Goal: Task Accomplishment & Management: Use online tool/utility

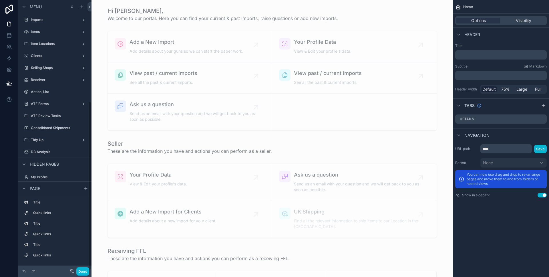
scroll to position [162, 0]
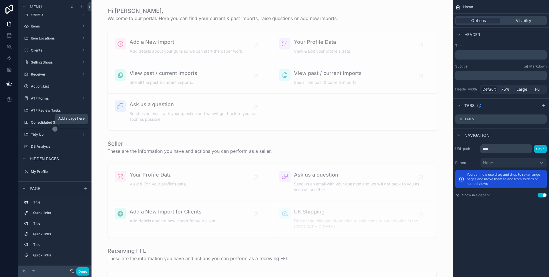
click at [54, 129] on icon "scrollable content" at bounding box center [54, 128] width 5 height 5
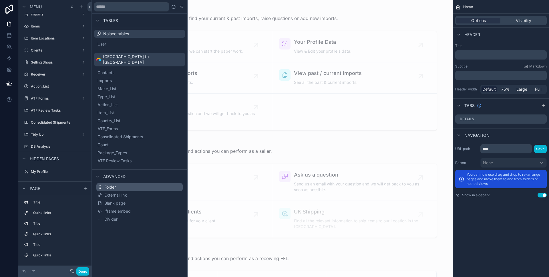
click at [115, 184] on span "Folder" at bounding box center [109, 187] width 11 height 6
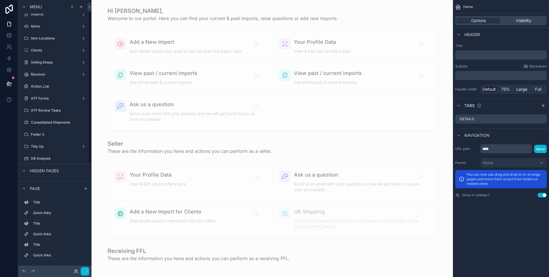
scroll to position [0, 0]
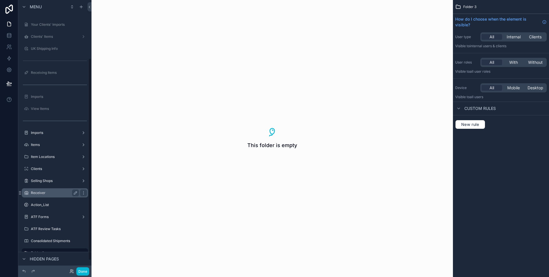
scroll to position [90, 0]
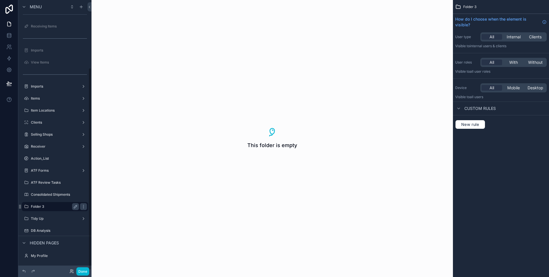
click at [50, 205] on label "Folder 3" at bounding box center [54, 206] width 46 height 5
click at [40, 205] on label "Folder 3" at bounding box center [54, 206] width 46 height 5
click at [79, 206] on button "scrollable content" at bounding box center [75, 206] width 7 height 7
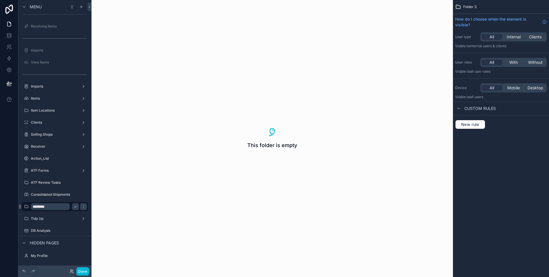
click at [50, 206] on input "********" at bounding box center [50, 206] width 39 height 7
type input "*********"
click at [77, 208] on icon "scrollable content" at bounding box center [75, 206] width 5 height 5
click at [51, 206] on label "Fredbaker" at bounding box center [54, 206] width 46 height 5
click at [0, 0] on icon "scrollable content" at bounding box center [0, 0] width 0 height 0
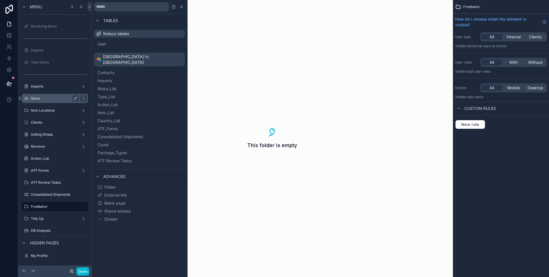
click at [52, 96] on div "Items" at bounding box center [55, 98] width 48 height 7
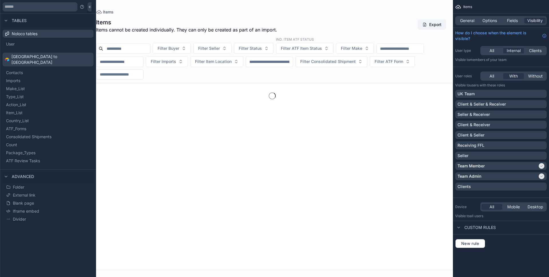
scroll to position [226, 0]
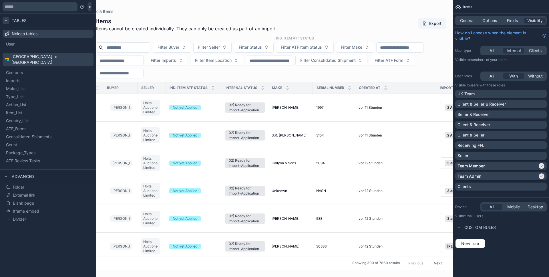
click at [8, 22] on icon at bounding box center [6, 20] width 5 height 5
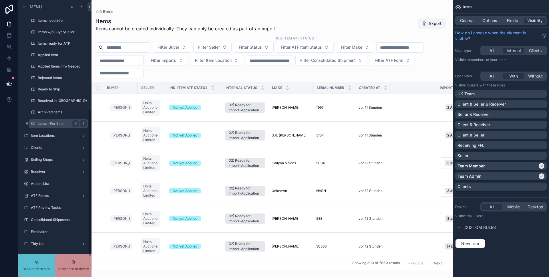
scroll to position [207, 0]
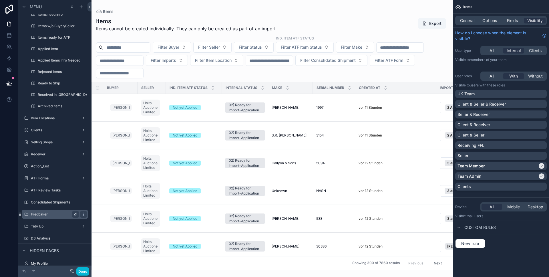
click at [54, 213] on label "Fredbaker" at bounding box center [54, 214] width 46 height 5
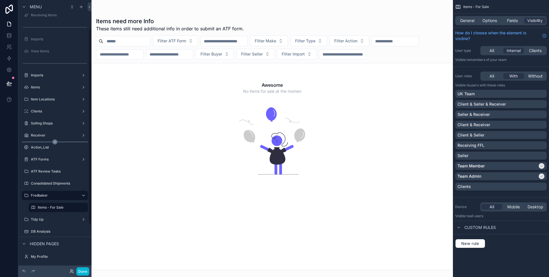
scroll to position [102, 0]
click at [52, 75] on label "Imports" at bounding box center [54, 74] width 46 height 5
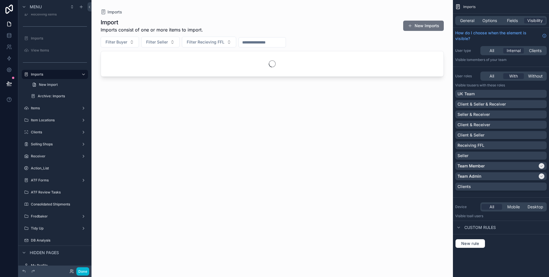
click at [418, 25] on div "scrollable content" at bounding box center [272, 135] width 361 height 270
click at [416, 26] on button "New Imports" at bounding box center [423, 26] width 41 height 10
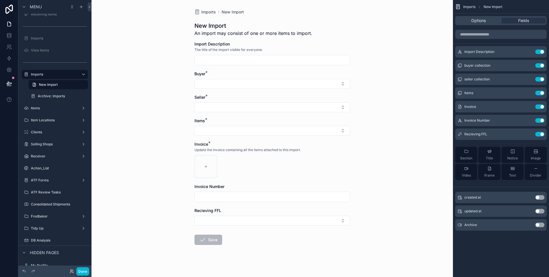
click at [262, 61] on input "scrollable content" at bounding box center [272, 60] width 155 height 8
type input "**********"
click at [262, 86] on button "Select Button" at bounding box center [272, 84] width 156 height 10
type input "****"
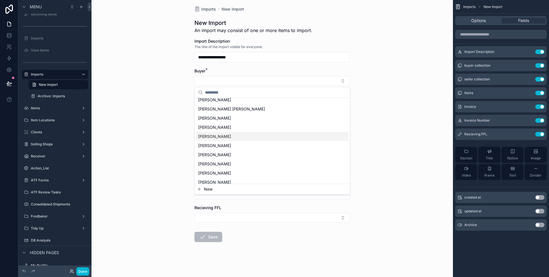
scroll to position [5, 0]
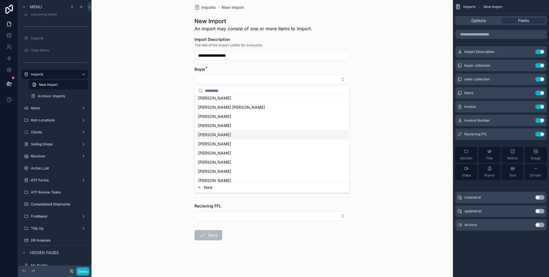
click at [129, 127] on div "**********" at bounding box center [272, 133] width 361 height 277
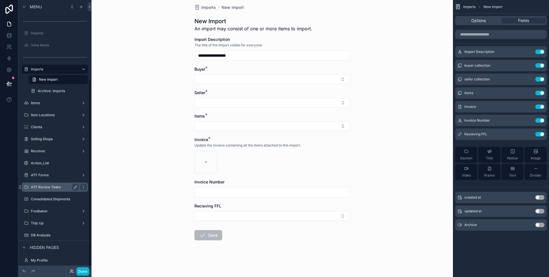
scroll to position [112, 0]
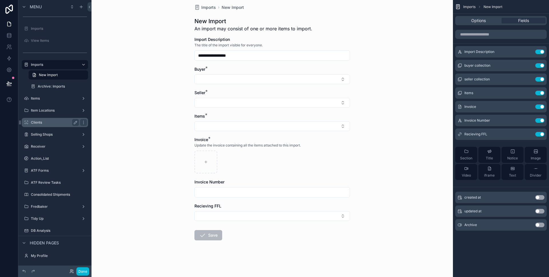
click at [58, 122] on label "Clients" at bounding box center [54, 122] width 46 height 5
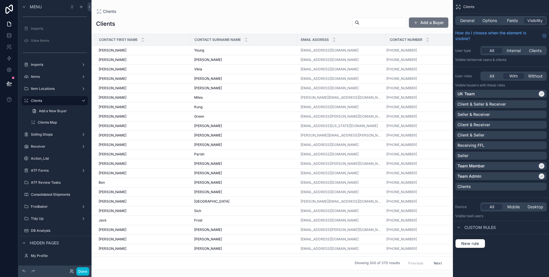
click at [424, 19] on div "scrollable content" at bounding box center [272, 138] width 361 height 277
click at [424, 21] on button "Add a Buyer" at bounding box center [428, 22] width 39 height 10
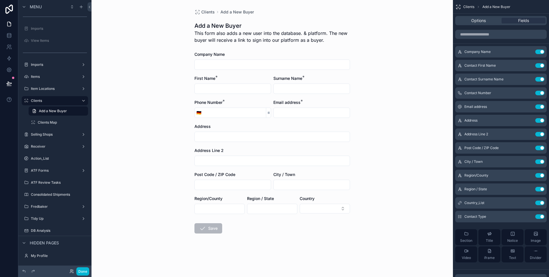
click at [269, 65] on input "scrollable content" at bounding box center [272, 65] width 155 height 8
type input "**********"
type input "*"
type input "*******"
type input "****"
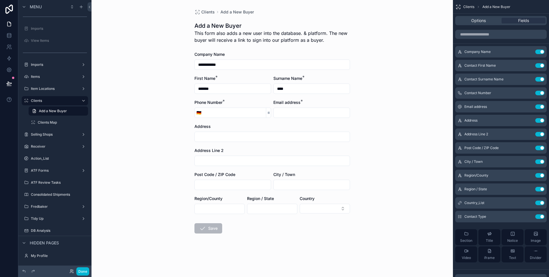
click at [238, 116] on input "scrollable content" at bounding box center [234, 113] width 63 height 8
type input "**********"
click at [280, 113] on input "scrollable content" at bounding box center [312, 113] width 76 height 8
click at [270, 105] on div "**********" at bounding box center [232, 109] width 77 height 18
click at [267, 110] on input "scrollable content" at bounding box center [268, 113] width 5 height 8
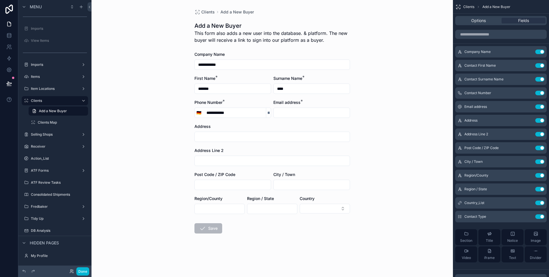
click at [258, 98] on form "**********" at bounding box center [272, 160] width 156 height 218
click at [247, 112] on input "**********" at bounding box center [234, 113] width 63 height 8
click at [266, 113] on input "scrollable content" at bounding box center [268, 113] width 5 height 8
type input "*"
click at [276, 126] on div "Address" at bounding box center [272, 127] width 156 height 6
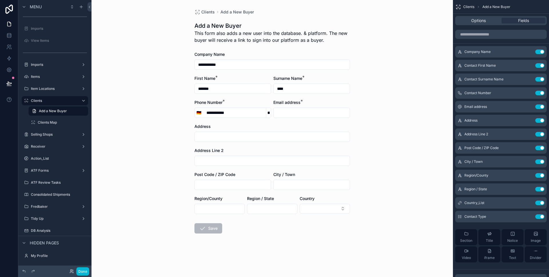
click at [267, 113] on input "**" at bounding box center [268, 113] width 5 height 8
type input "*"
click at [293, 116] on input "scrollable content" at bounding box center [312, 113] width 76 height 8
type input "**********"
click at [386, 178] on div "**********" at bounding box center [272, 138] width 361 height 277
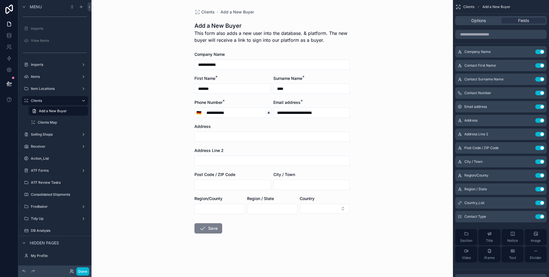
click at [211, 232] on button "Save" at bounding box center [208, 228] width 28 height 10
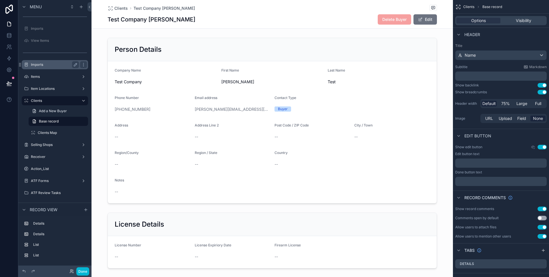
click at [54, 64] on label "Imports" at bounding box center [54, 64] width 46 height 5
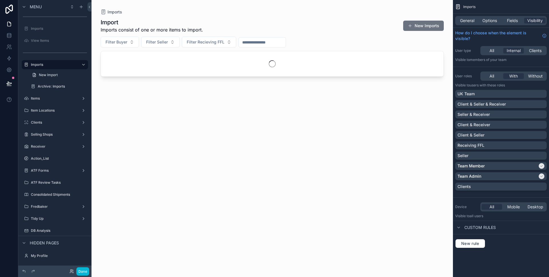
click at [423, 21] on div "scrollable content" at bounding box center [272, 135] width 361 height 270
click at [424, 27] on button "New Imports" at bounding box center [423, 26] width 41 height 10
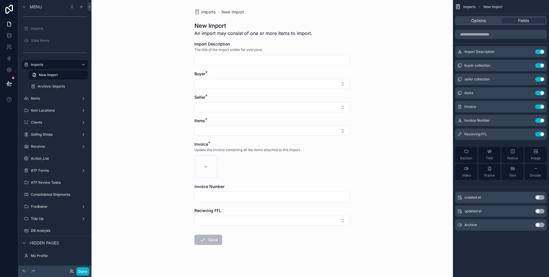
click at [240, 61] on input "scrollable content" at bounding box center [272, 60] width 155 height 8
type input "**********"
click at [221, 80] on button "Select Button" at bounding box center [272, 84] width 156 height 10
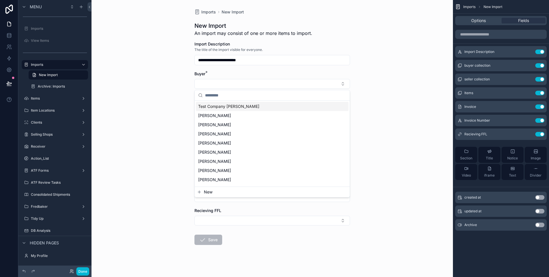
click at [228, 107] on span "Test Company [PERSON_NAME]" at bounding box center [228, 107] width 61 height 6
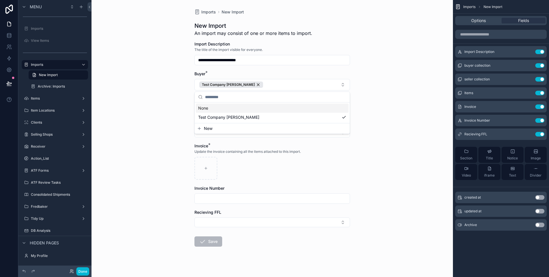
click at [173, 105] on div "**********" at bounding box center [272, 138] width 361 height 277
click at [226, 109] on button "Select Button" at bounding box center [272, 109] width 156 height 10
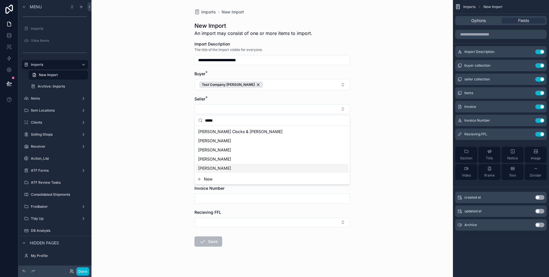
type input "*****"
click at [267, 168] on div "[PERSON_NAME]" at bounding box center [272, 168] width 153 height 9
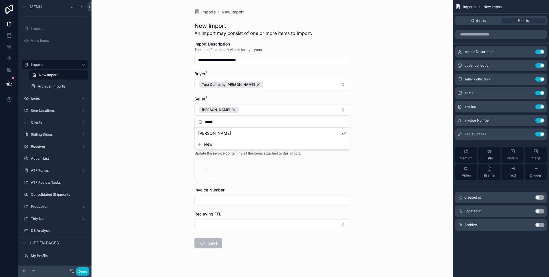
click at [147, 133] on div "**********" at bounding box center [272, 138] width 361 height 277
click at [222, 132] on button "Select Button" at bounding box center [272, 134] width 156 height 10
click at [220, 154] on button "New" at bounding box center [272, 157] width 150 height 6
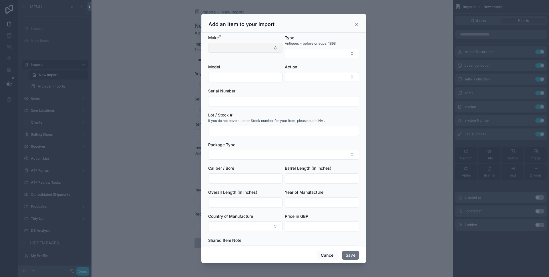
click at [266, 46] on button "Select Button" at bounding box center [245, 48] width 74 height 10
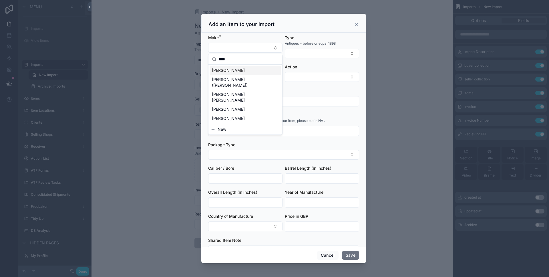
type input "****"
click at [259, 70] on div "[PERSON_NAME]" at bounding box center [245, 70] width 71 height 9
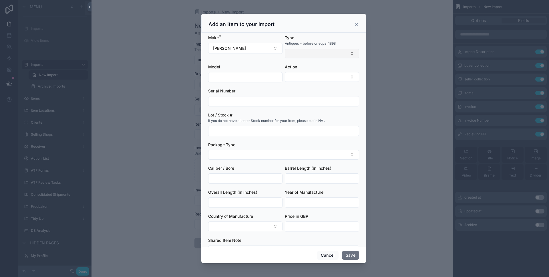
click at [308, 51] on button "Select Button" at bounding box center [322, 54] width 74 height 10
click at [309, 52] on button "Select Button" at bounding box center [322, 54] width 74 height 10
click at [309, 53] on button "Select Button" at bounding box center [322, 54] width 74 height 10
click at [253, 63] on form "Make * Browning Type Antiques = before or equal 1898 Model Action Serial Number…" at bounding box center [283, 151] width 151 height 233
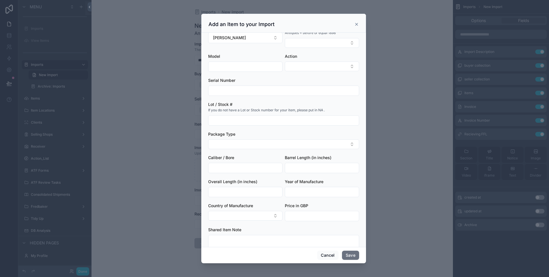
scroll to position [26, 0]
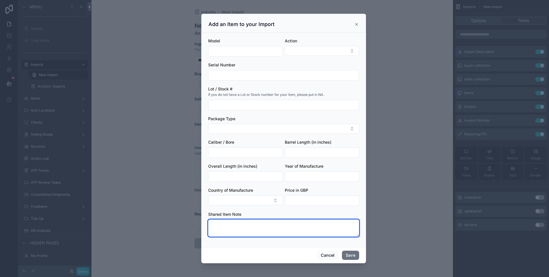
click at [259, 234] on textarea "scrollable content" at bounding box center [283, 227] width 151 height 17
type textarea "**********"
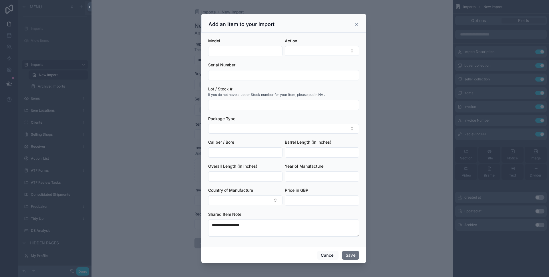
click at [309, 202] on input "scrollable content" at bounding box center [322, 200] width 74 height 8
click at [310, 211] on form "**********" at bounding box center [283, 125] width 151 height 233
click at [314, 209] on form "**********" at bounding box center [283, 125] width 151 height 233
click at [315, 200] on input "scrollable content" at bounding box center [322, 200] width 74 height 8
type input "*****"
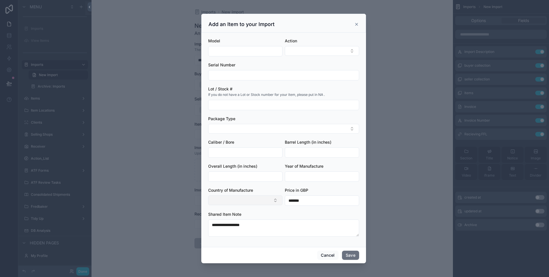
drag, startPoint x: 318, startPoint y: 199, endPoint x: 282, endPoint y: 200, distance: 36.0
click at [282, 200] on form "**********" at bounding box center [283, 125] width 151 height 233
type input "*****"
click at [309, 214] on div "Shared Item Note" at bounding box center [283, 214] width 151 height 6
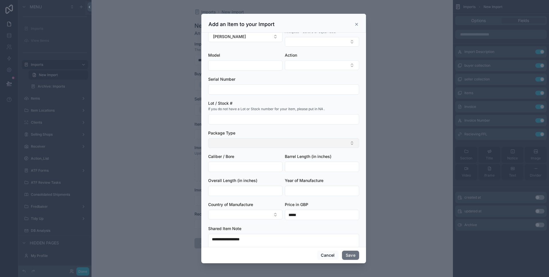
scroll to position [0, 0]
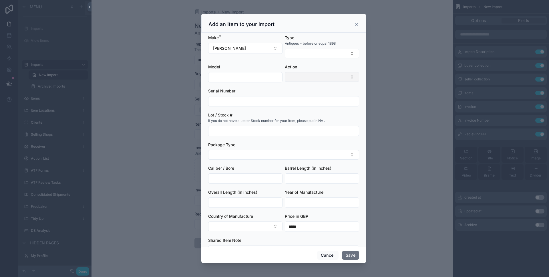
click at [317, 76] on button "Select Button" at bounding box center [322, 77] width 74 height 10
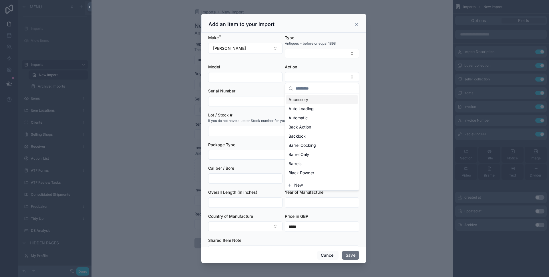
click at [321, 71] on div "Action" at bounding box center [322, 73] width 74 height 18
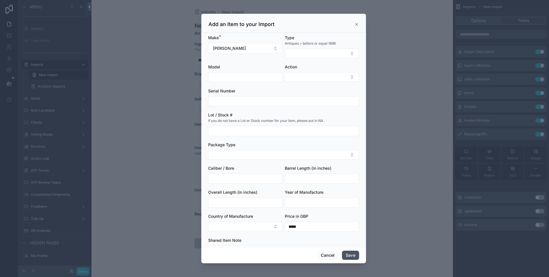
click at [350, 255] on button "Save" at bounding box center [350, 255] width 17 height 9
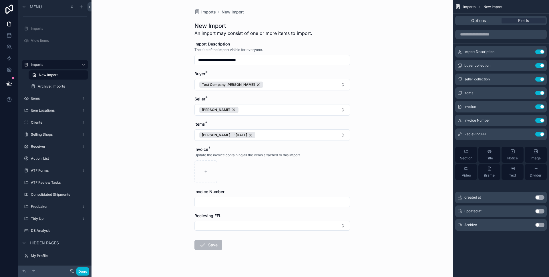
click at [242, 200] on input "scrollable content" at bounding box center [272, 202] width 155 height 8
type input "********"
click at [166, 173] on div "**********" at bounding box center [272, 138] width 361 height 277
click at [207, 242] on button "Save" at bounding box center [208, 245] width 28 height 10
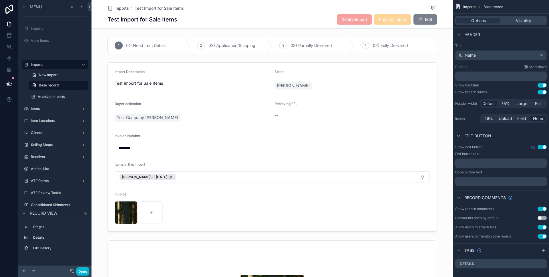
click at [422, 21] on span "scrollable content" at bounding box center [420, 19] width 5 height 5
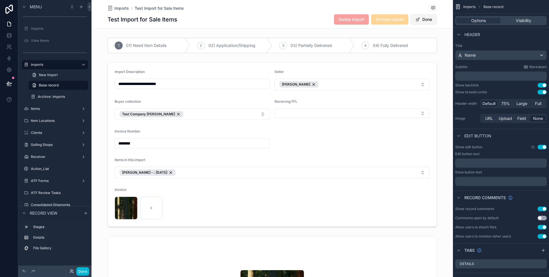
click at [422, 21] on button "Done" at bounding box center [424, 19] width 26 height 10
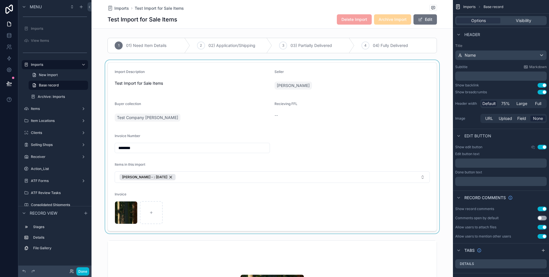
click at [132, 176] on div "scrollable content" at bounding box center [272, 146] width 361 height 173
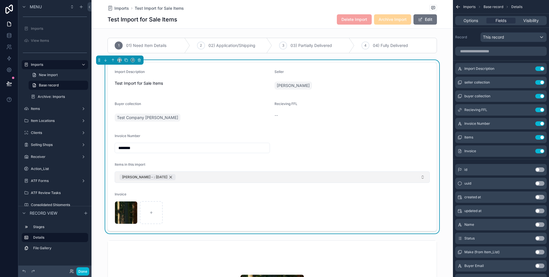
click at [134, 178] on span "[PERSON_NAME] - : [DATE]" at bounding box center [144, 177] width 45 height 5
click at [134, 178] on button "Select Button" at bounding box center [272, 176] width 315 height 10
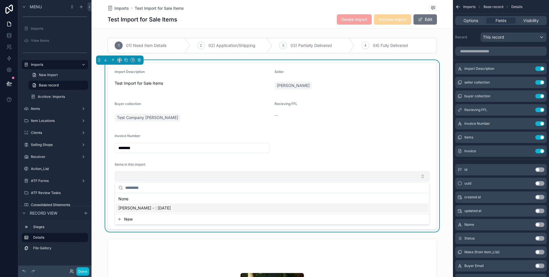
click at [155, 208] on span "[PERSON_NAME] - : [DATE]" at bounding box center [144, 208] width 52 height 6
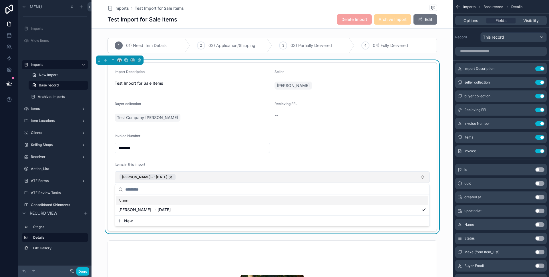
click at [179, 157] on form "Import Description Test Import for Sale Items Seller Peter Johansen Buyer colle…" at bounding box center [272, 147] width 329 height 168
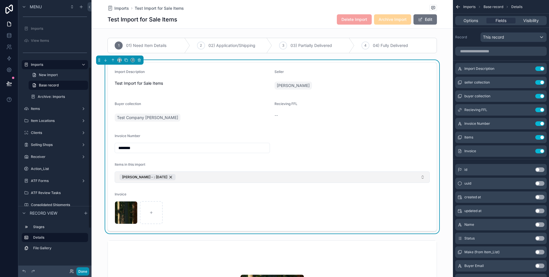
click at [84, 270] on button "Done" at bounding box center [82, 271] width 13 height 8
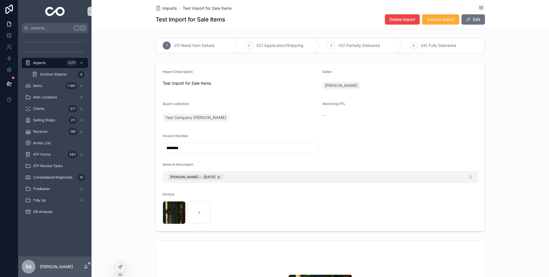
click at [192, 176] on span "[PERSON_NAME] - : [DATE]" at bounding box center [192, 177] width 45 height 5
click at [192, 176] on button "Select Button" at bounding box center [320, 176] width 315 height 10
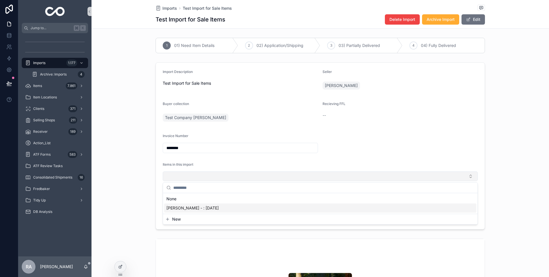
click at [189, 206] on span "[PERSON_NAME] - : [DATE]" at bounding box center [192, 208] width 52 height 6
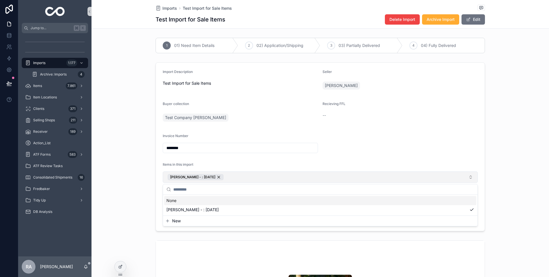
click at [135, 182] on div "Import Description Test Import for Sale Items Seller Peter Johansen Buyer colle…" at bounding box center [321, 146] width 458 height 173
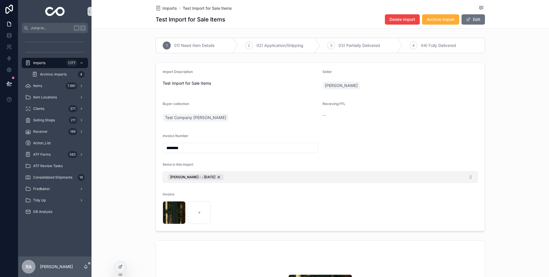
drag, startPoint x: 425, startPoint y: 181, endPoint x: 398, endPoint y: 181, distance: 27.2
click at [425, 181] on button "[PERSON_NAME] - : [DATE]" at bounding box center [320, 176] width 315 height 11
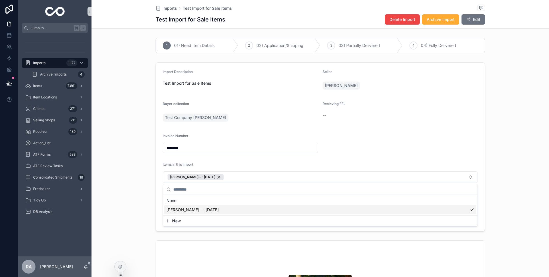
click at [341, 210] on div "[PERSON_NAME] - : [DATE]" at bounding box center [320, 209] width 312 height 9
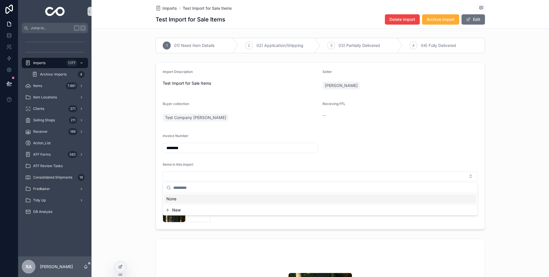
click at [317, 170] on div "Items in this import" at bounding box center [320, 171] width 315 height 19
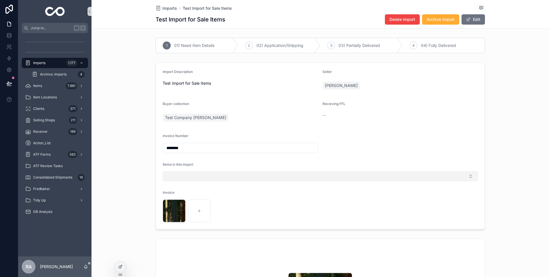
click at [318, 172] on button "Select Button" at bounding box center [320, 176] width 315 height 10
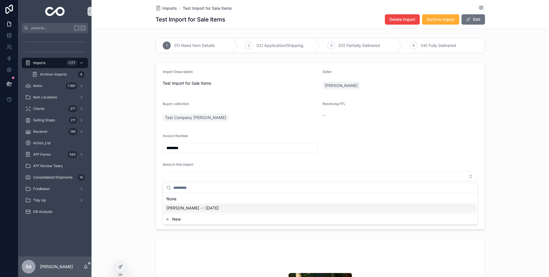
click at [248, 204] on div "[PERSON_NAME] - : [DATE]" at bounding box center [320, 207] width 312 height 9
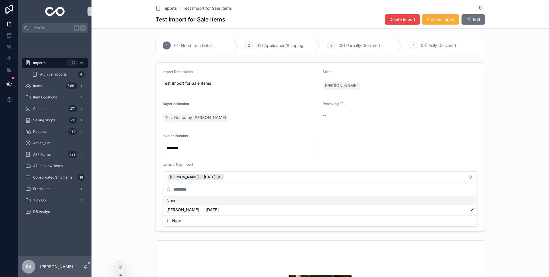
click at [306, 163] on div "Items in this import" at bounding box center [320, 165] width 315 height 7
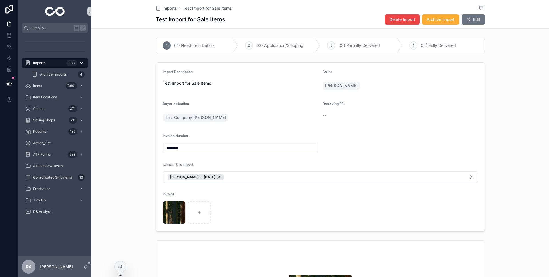
click at [60, 64] on div "Imports 1.177" at bounding box center [54, 62] width 59 height 9
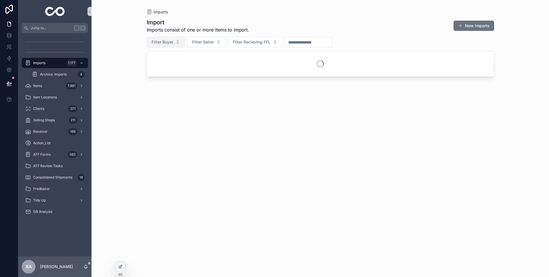
click at [166, 45] on button "Filter Buyer" at bounding box center [166, 42] width 38 height 11
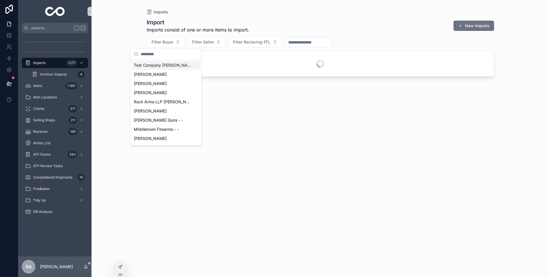
click at [167, 68] on div "Test Company [PERSON_NAME]" at bounding box center [166, 65] width 69 height 9
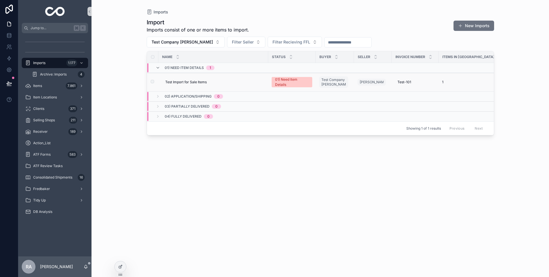
click at [178, 84] on span "Test Import for Sale Items" at bounding box center [185, 82] width 41 height 5
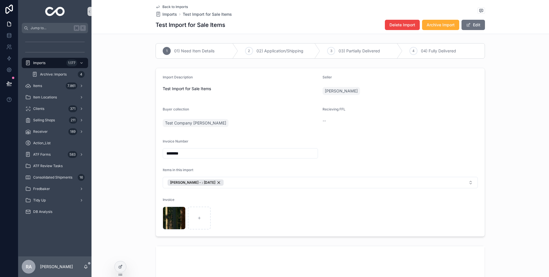
click at [177, 153] on input "********" at bounding box center [240, 153] width 155 height 8
click at [143, 177] on div "Import Description Test Import for Sale Items Seller Peter Johansen Buyer colle…" at bounding box center [321, 151] width 458 height 173
click at [57, 87] on div "Items 7.861" at bounding box center [54, 85] width 59 height 9
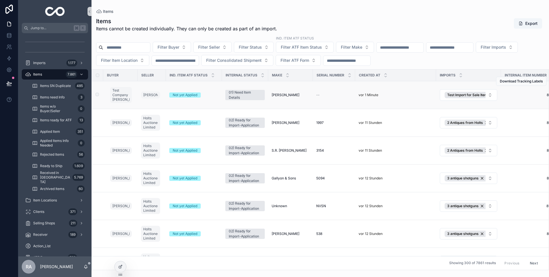
click at [310, 99] on td "Browning Browning" at bounding box center [290, 95] width 45 height 28
click at [315, 92] on td "--" at bounding box center [334, 95] width 42 height 28
click at [321, 95] on div "--" at bounding box center [333, 95] width 35 height 5
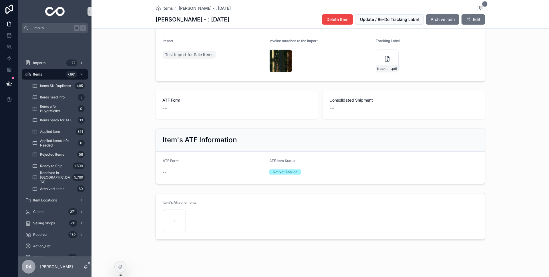
scroll to position [260, 0]
click at [122, 268] on icon at bounding box center [120, 266] width 5 height 5
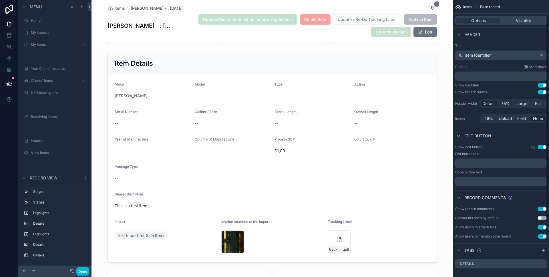
scroll to position [92, 0]
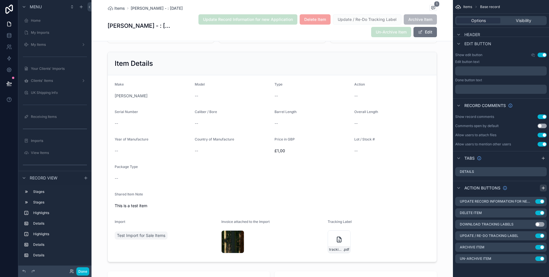
click at [542, 186] on icon "scrollable content" at bounding box center [543, 188] width 5 height 5
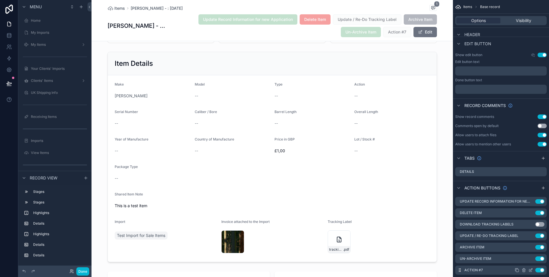
click at [530, 271] on icon "scrollable content" at bounding box center [530, 270] width 5 height 5
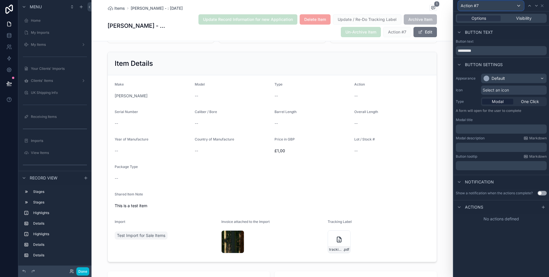
click at [494, 6] on div "Action #7" at bounding box center [490, 5] width 65 height 9
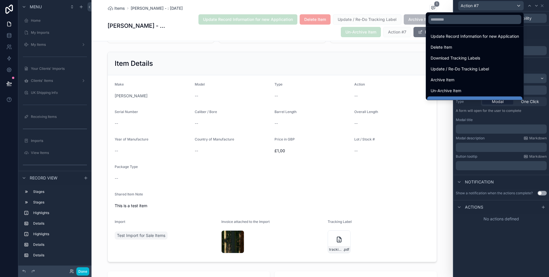
click at [495, 11] on div at bounding box center [502, 138] width 96 height 277
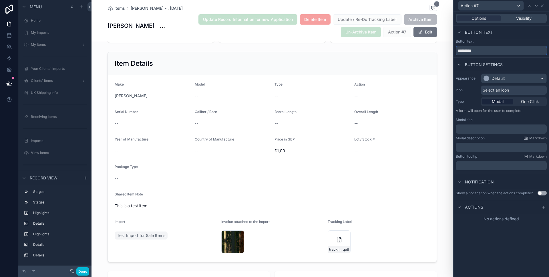
click at [501, 54] on input "*********" at bounding box center [501, 50] width 91 height 9
type input "**********"
click at [512, 80] on div "Default" at bounding box center [513, 78] width 65 height 9
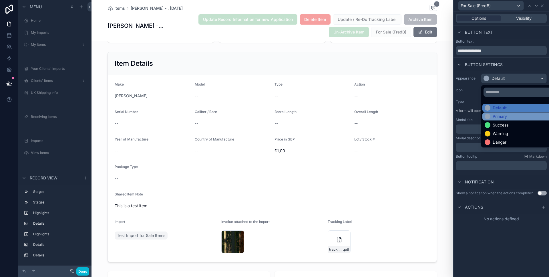
click at [512, 117] on div "Primary" at bounding box center [520, 117] width 71 height 6
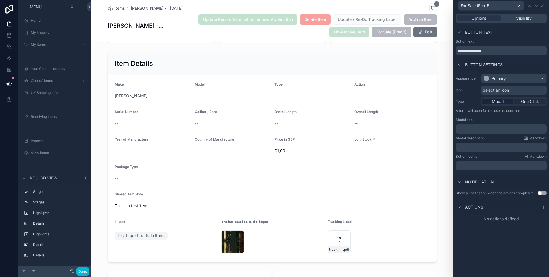
click at [528, 101] on span "One Click" at bounding box center [530, 102] width 18 height 6
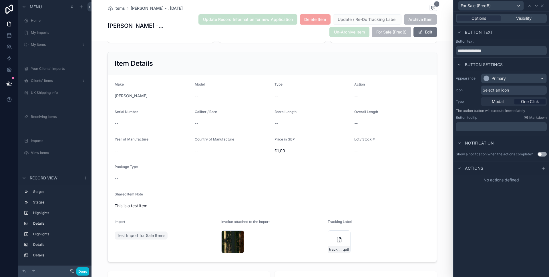
click at [500, 128] on p "﻿" at bounding box center [502, 127] width 88 height 6
click at [482, 135] on div "Appearance Primary Icon Select an icon Type Modal One Click The action button w…" at bounding box center [502, 103] width 96 height 65
click at [494, 127] on p "﻿" at bounding box center [502, 127] width 88 height 6
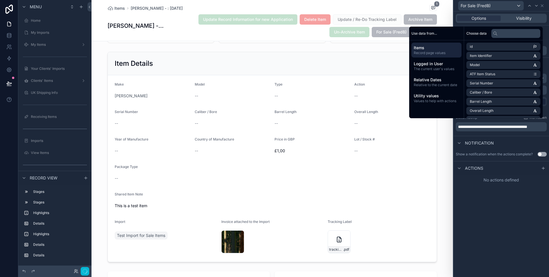
scroll to position [0, 0]
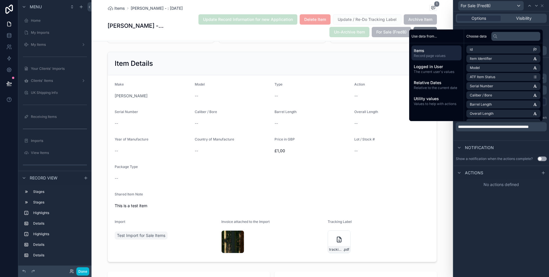
click at [388, 26] on div "Update Record Information for new Application Delete Item Update / Re-Do Tracki…" at bounding box center [300, 25] width 273 height 23
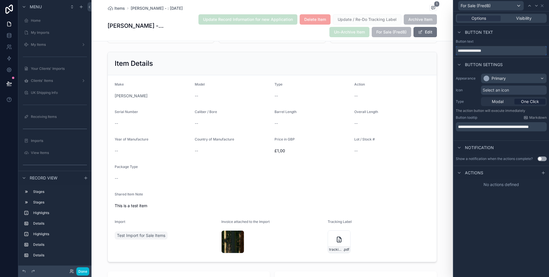
click at [482, 50] on input "**********" at bounding box center [501, 50] width 91 height 9
type input "**********"
click at [543, 174] on icon at bounding box center [543, 172] width 5 height 5
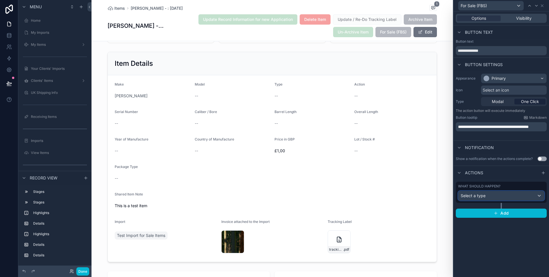
click at [526, 194] on div "Select a type" at bounding box center [501, 195] width 86 height 9
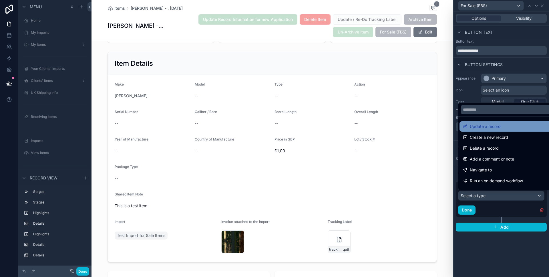
click at [503, 129] on div "Update a record" at bounding box center [508, 126] width 90 height 7
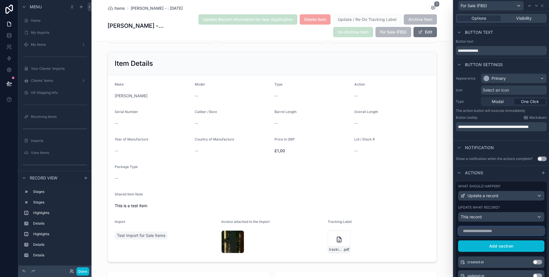
click at [510, 232] on input "text" at bounding box center [501, 230] width 86 height 9
click at [506, 232] on input "text" at bounding box center [501, 230] width 86 height 9
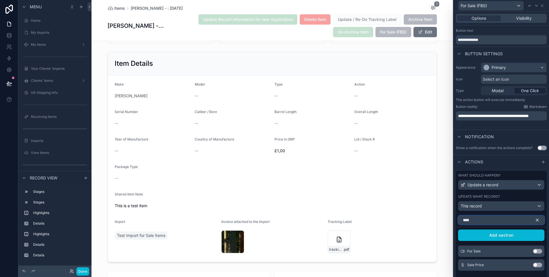
type input "****"
click at [535, 252] on button "Use setting" at bounding box center [537, 251] width 9 height 5
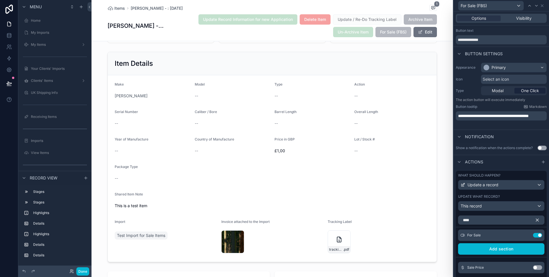
click at [513, 164] on div "Actions" at bounding box center [502, 162] width 96 height 14
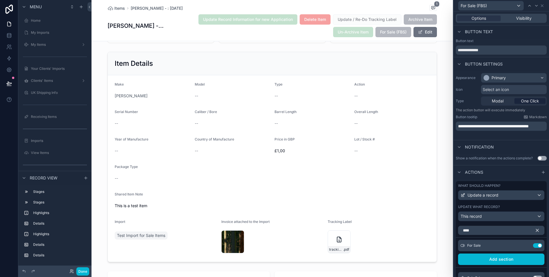
scroll to position [0, 0]
click at [538, 160] on button "Use setting" at bounding box center [542, 158] width 9 height 5
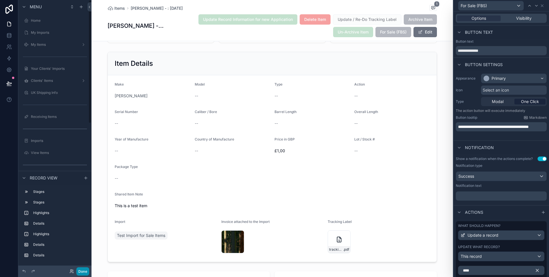
click at [88, 269] on button "Done" at bounding box center [82, 271] width 13 height 8
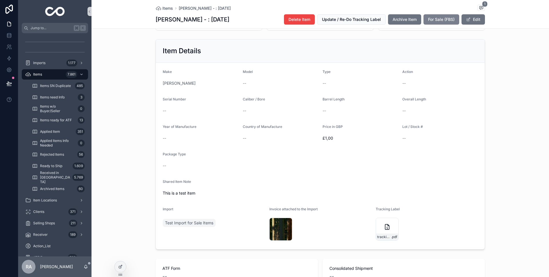
click at [442, 17] on span "For Sale (FBS)" at bounding box center [441, 20] width 27 height 6
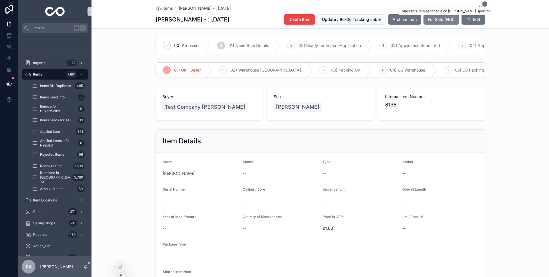
click at [434, 20] on span "For Sale (FBS)" at bounding box center [441, 20] width 27 height 6
click at [120, 267] on icon at bounding box center [121, 266] width 2 height 2
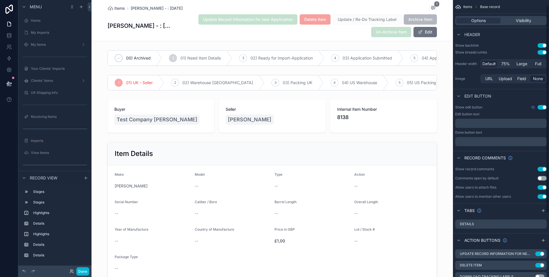
scroll to position [92, 0]
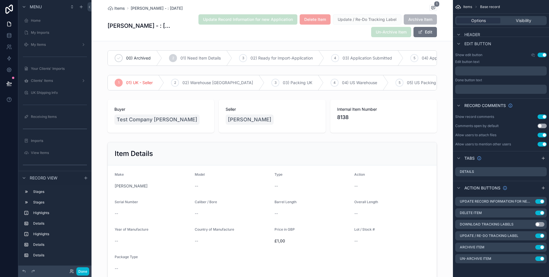
click at [344, 35] on div "Update Record Information for new Application Delete Item Update / Re-Do Tracki…" at bounding box center [303, 25] width 267 height 23
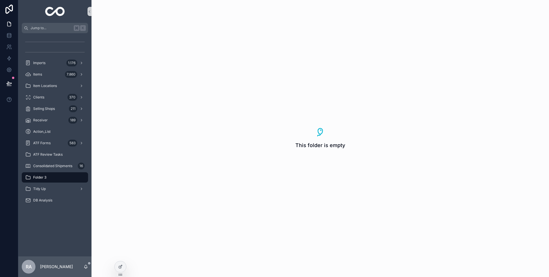
click at [52, 176] on div "Folder 3" at bounding box center [54, 177] width 59 height 9
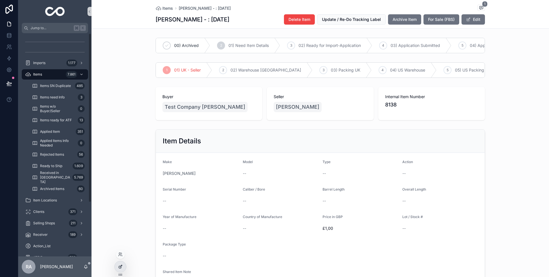
click at [123, 264] on div at bounding box center [120, 266] width 11 height 11
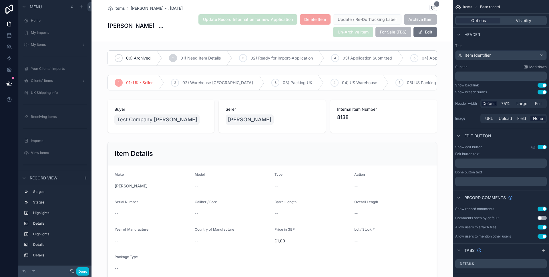
click at [387, 34] on span "For Sale (FBS)" at bounding box center [393, 32] width 36 height 6
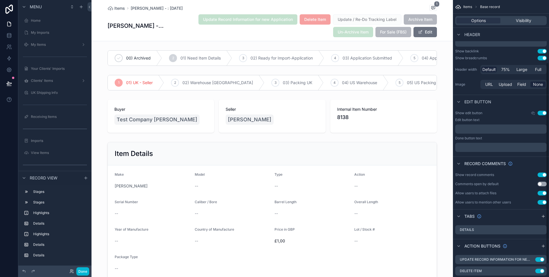
scroll to position [104, 0]
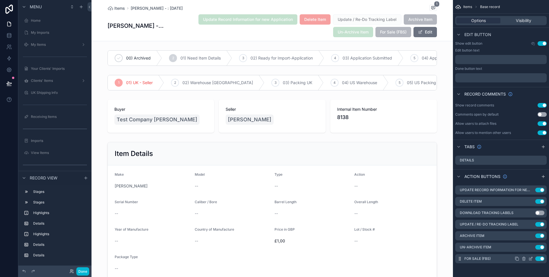
click at [532, 258] on icon "scrollable content" at bounding box center [530, 258] width 5 height 5
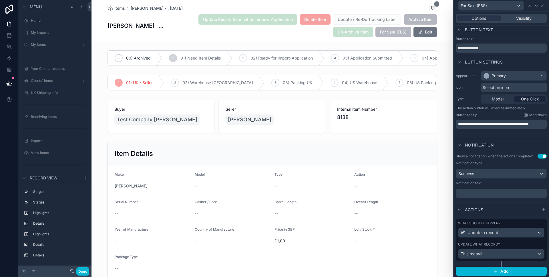
scroll to position [4, 0]
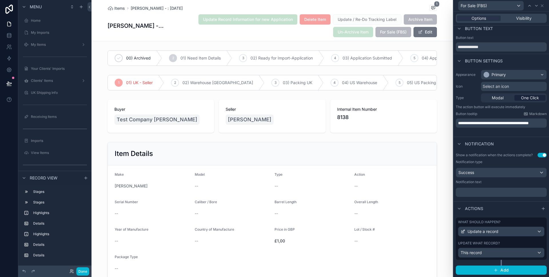
click at [495, 192] on p "﻿" at bounding box center [502, 192] width 88 height 6
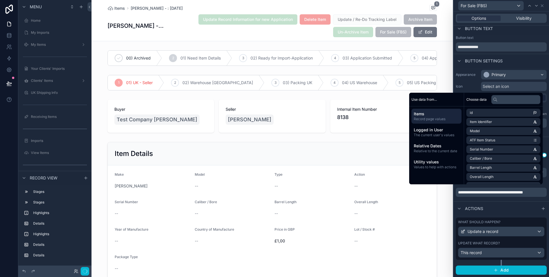
scroll to position [6, 0]
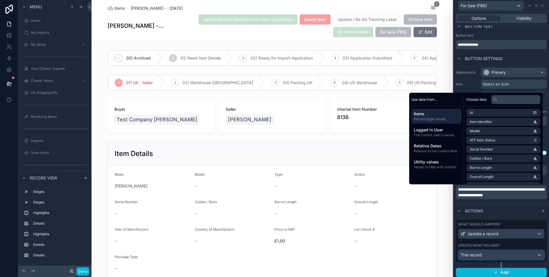
click at [488, 259] on div "This record" at bounding box center [501, 254] width 86 height 9
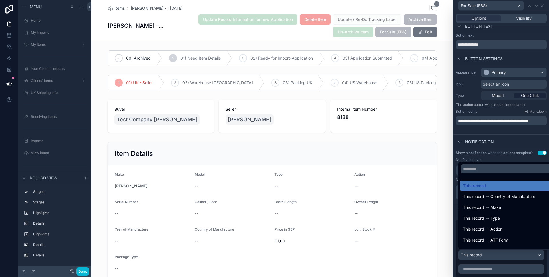
click at [490, 257] on div at bounding box center [502, 138] width 96 height 277
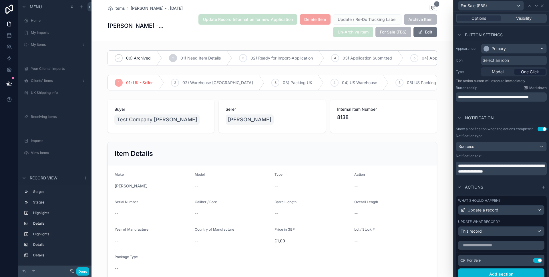
scroll to position [58, 0]
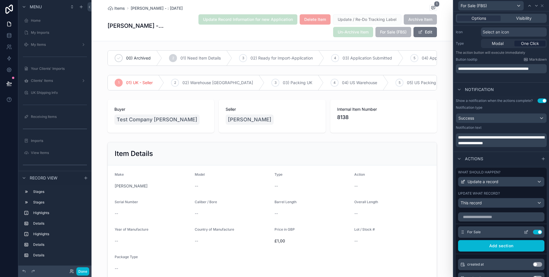
click at [526, 232] on icon at bounding box center [526, 232] width 5 height 5
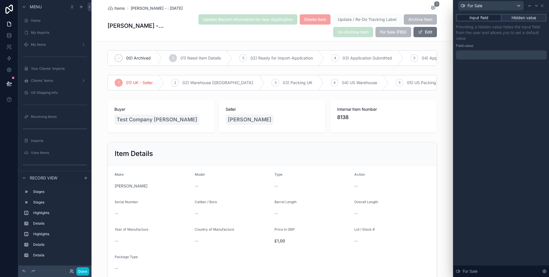
click at [486, 17] on span "Input field" at bounding box center [479, 18] width 19 height 6
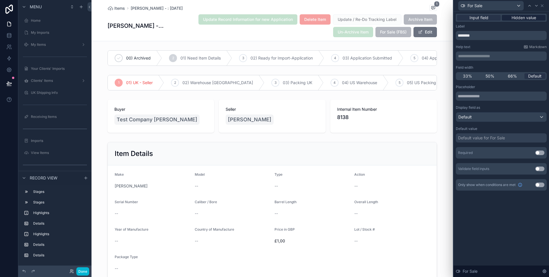
click at [515, 17] on span "Hidden value" at bounding box center [524, 18] width 25 height 6
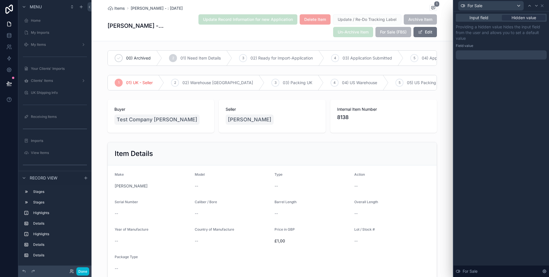
click at [490, 53] on div at bounding box center [501, 54] width 91 height 9
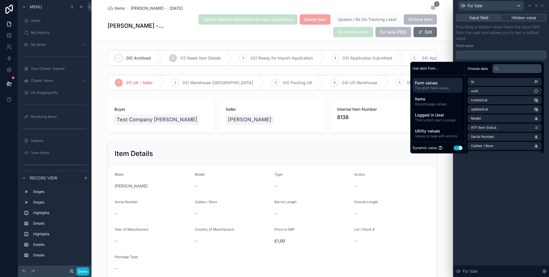
click at [458, 147] on button "Use setting" at bounding box center [458, 148] width 9 height 5
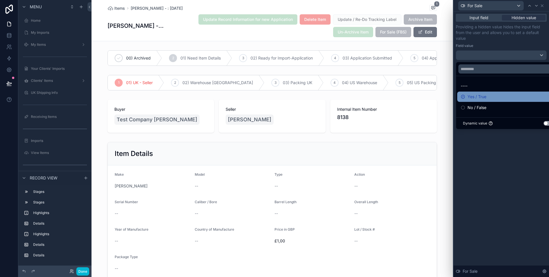
click at [495, 97] on div "Yes / True" at bounding box center [508, 96] width 94 height 7
click at [497, 141] on div "Input field Hidden value Providing a hidden value hides the input field from th…" at bounding box center [502, 143] width 96 height 265
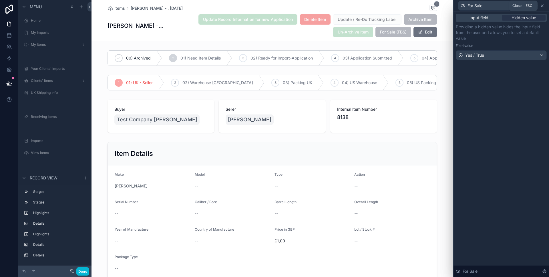
click at [542, 7] on icon at bounding box center [542, 5] width 5 height 5
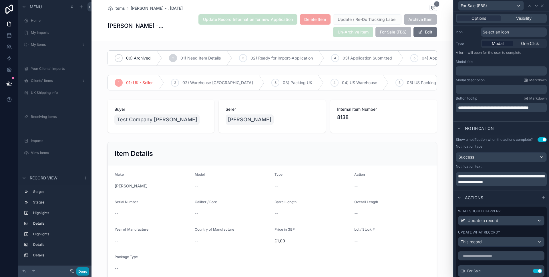
click at [82, 273] on button "Done" at bounding box center [82, 271] width 13 height 8
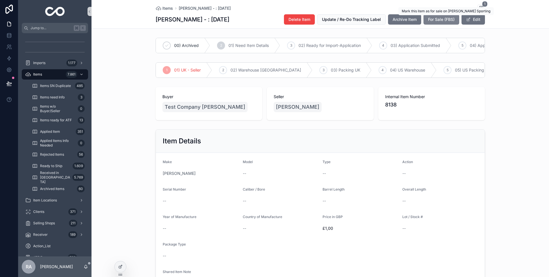
click at [444, 22] on span "For Sale (FBS)" at bounding box center [441, 20] width 27 height 6
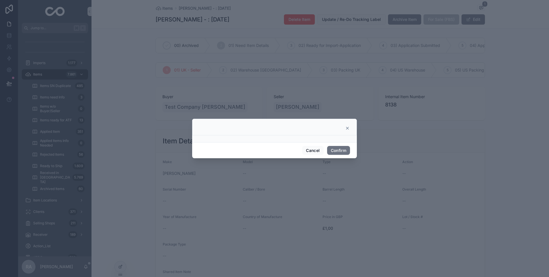
click at [346, 125] on div at bounding box center [274, 127] width 165 height 17
click at [347, 125] on div at bounding box center [274, 127] width 165 height 17
click at [347, 128] on icon at bounding box center [347, 128] width 5 height 5
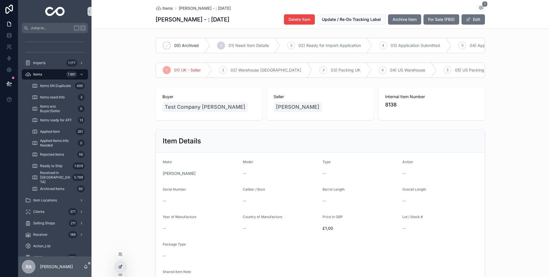
click at [124, 263] on div at bounding box center [120, 266] width 11 height 11
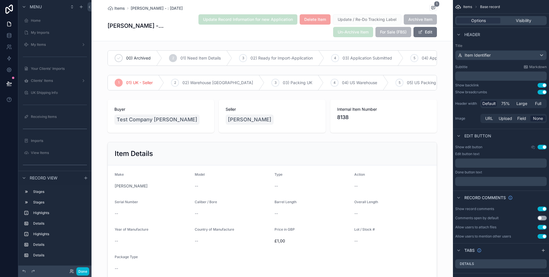
click at [406, 29] on span "For Sale (FBS)" at bounding box center [393, 32] width 36 height 6
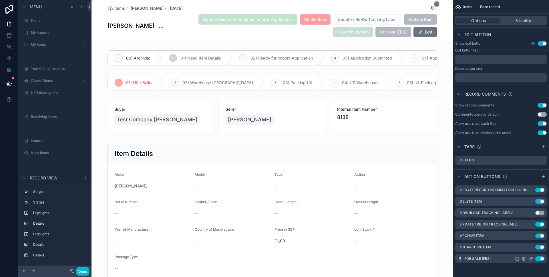
click at [531, 260] on icon "scrollable content" at bounding box center [530, 259] width 3 height 3
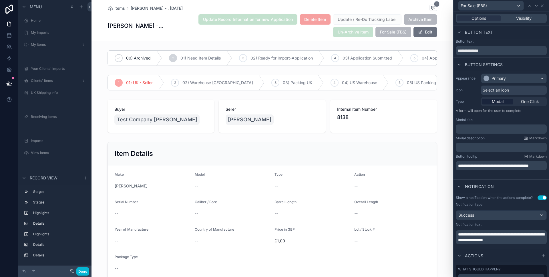
click at [491, 131] on p "﻿" at bounding box center [502, 129] width 88 height 6
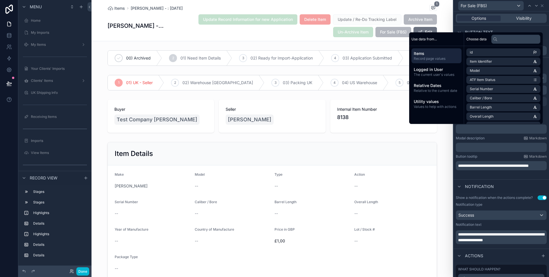
click at [488, 168] on p "**********" at bounding box center [502, 166] width 88 height 6
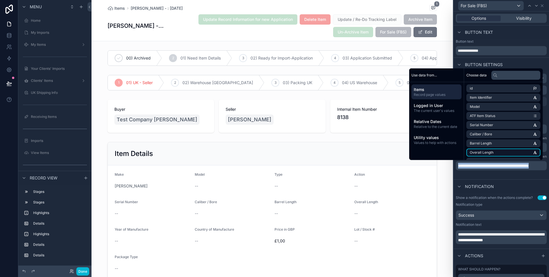
copy span "**********"
click at [503, 178] on div "**********" at bounding box center [502, 125] width 96 height 108
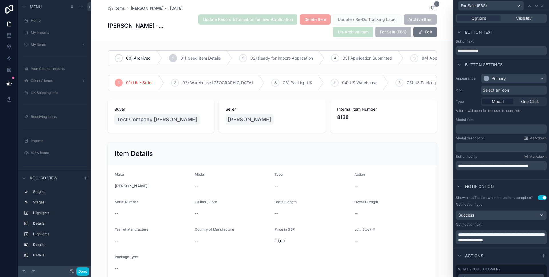
click at [484, 126] on p "﻿" at bounding box center [502, 129] width 88 height 6
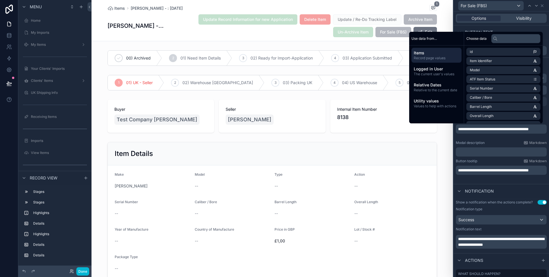
scroll to position [0, 0]
click at [489, 148] on div "﻿" at bounding box center [501, 151] width 91 height 9
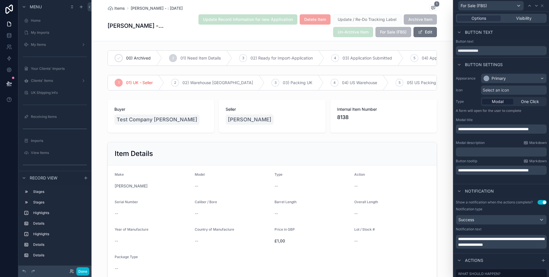
click at [79, 266] on div "Done" at bounding box center [54, 270] width 73 height 11
click at [82, 271] on button "Done" at bounding box center [82, 271] width 13 height 8
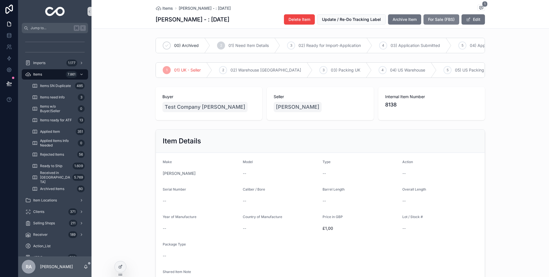
click at [446, 19] on span "For Sale (FBS)" at bounding box center [441, 20] width 27 height 6
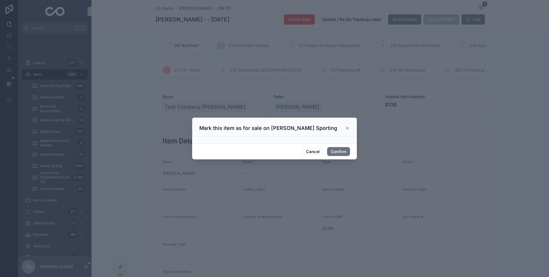
click at [347, 126] on icon at bounding box center [347, 128] width 5 height 5
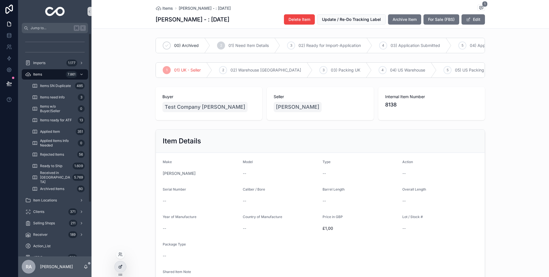
click at [117, 265] on div at bounding box center [120, 266] width 11 height 11
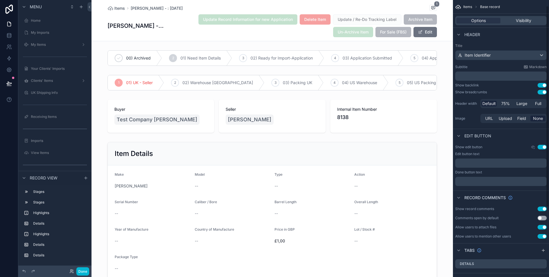
scroll to position [104, 0]
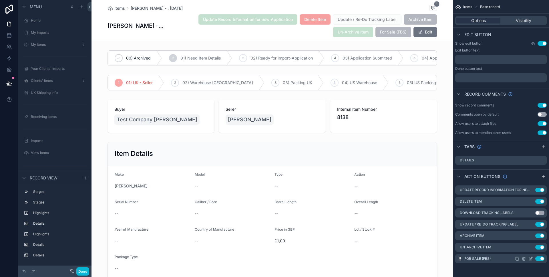
click at [529, 257] on icon "scrollable content" at bounding box center [530, 258] width 5 height 5
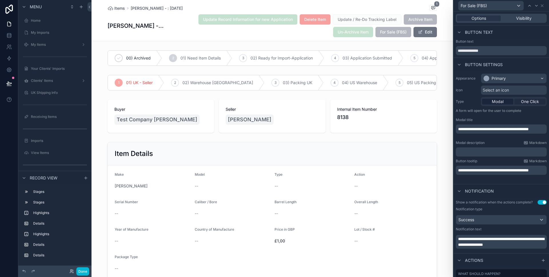
click at [524, 99] on span "One Click" at bounding box center [530, 102] width 18 height 6
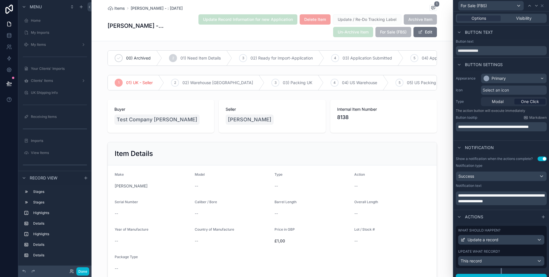
click at [526, 102] on span "One Click" at bounding box center [530, 102] width 18 height 6
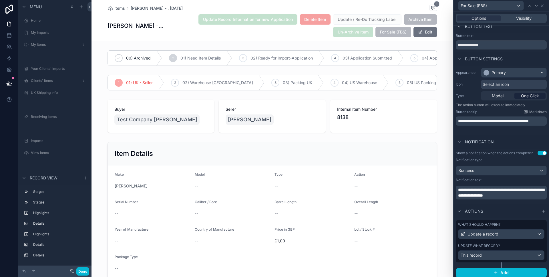
scroll to position [8, 0]
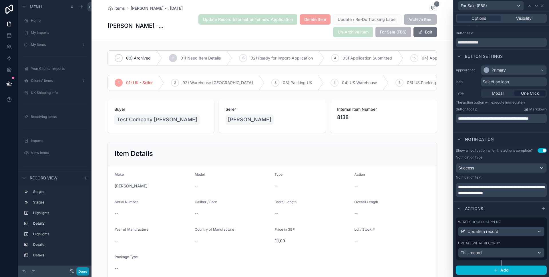
click at [83, 275] on button "Done" at bounding box center [82, 271] width 13 height 8
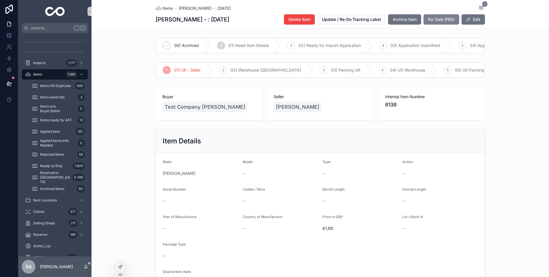
click at [442, 17] on div "Jump to... K Imports 1.177 Items 7.861 Items SN Duplicate 485 Items need Info 3…" at bounding box center [283, 138] width 531 height 277
click at [442, 21] on span "For Sale (FBS)" at bounding box center [441, 20] width 27 height 6
click at [121, 270] on div at bounding box center [120, 266] width 11 height 11
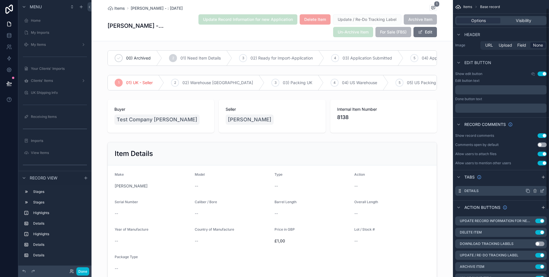
scroll to position [104, 0]
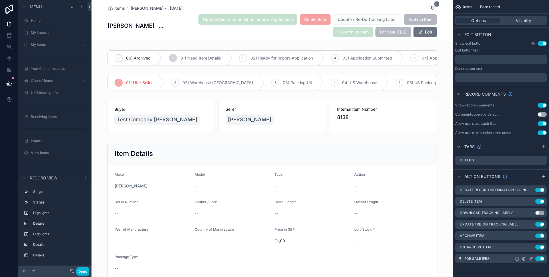
click at [530, 257] on icon "scrollable content" at bounding box center [530, 258] width 5 height 5
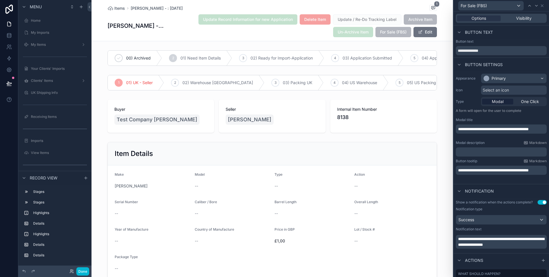
click at [525, 24] on div "Options Visibility" at bounding box center [502, 18] width 96 height 14
click at [524, 20] on span "Visibility" at bounding box center [523, 18] width 15 height 6
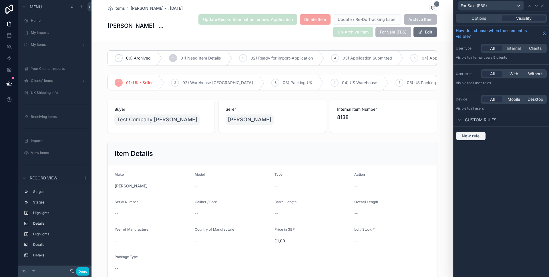
click at [469, 140] on button "New rule" at bounding box center [471, 135] width 30 height 9
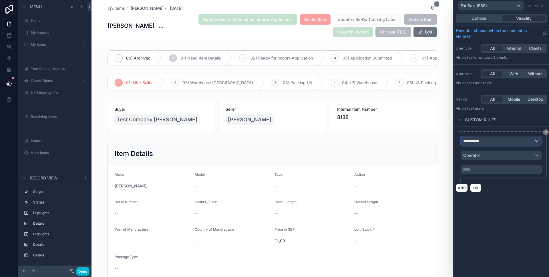
click at [476, 140] on span "**********" at bounding box center [473, 141] width 21 height 6
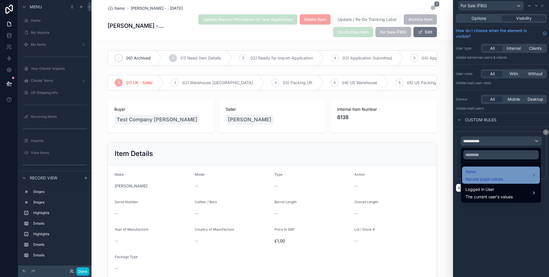
click at [483, 174] on span "Items" at bounding box center [484, 171] width 37 height 7
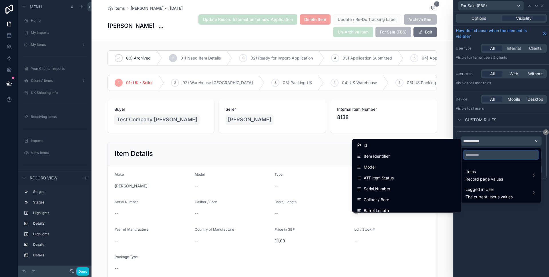
click at [479, 152] on input "text" at bounding box center [500, 154] width 75 height 9
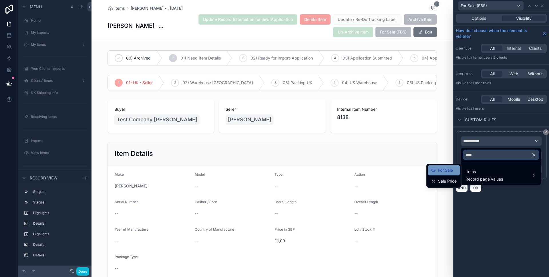
type input "****"
click at [438, 172] on span "For Sale" at bounding box center [445, 170] width 15 height 7
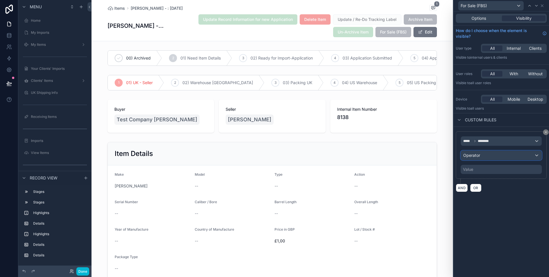
click at [492, 154] on div "Operator" at bounding box center [501, 155] width 81 height 9
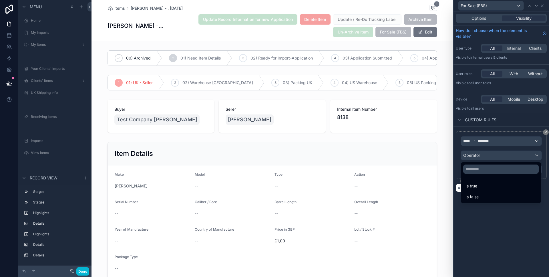
click at [492, 155] on div at bounding box center [502, 138] width 96 height 277
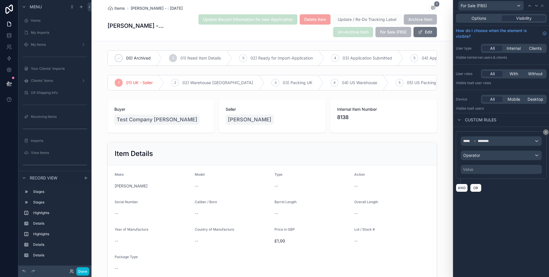
click at [491, 168] on div "Value" at bounding box center [501, 169] width 81 height 9
click at [492, 158] on div "Operator" at bounding box center [501, 155] width 81 height 9
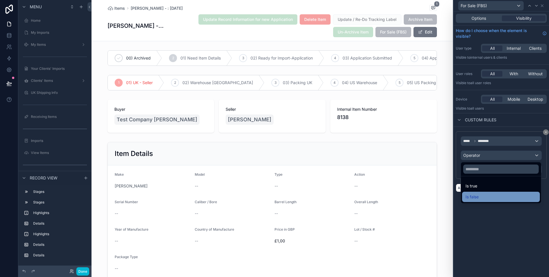
click at [480, 196] on div "Is false" at bounding box center [501, 196] width 71 height 7
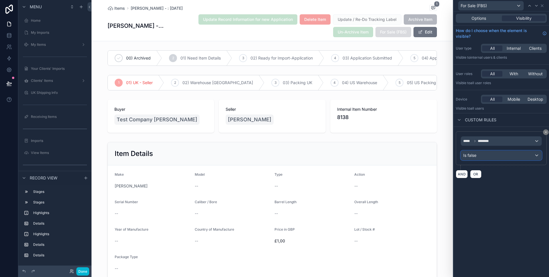
click at [483, 152] on div "Is false" at bounding box center [501, 155] width 81 height 9
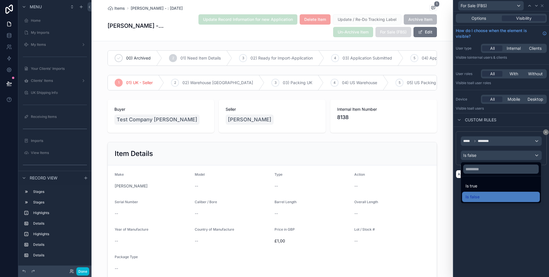
click at [483, 152] on div at bounding box center [502, 138] width 96 height 277
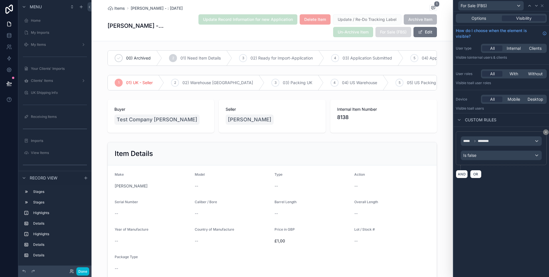
click at [491, 188] on div "Options Visibility How do I choose when the element is visible? User type All I…" at bounding box center [502, 143] width 96 height 265
click at [544, 5] on icon at bounding box center [542, 5] width 5 height 5
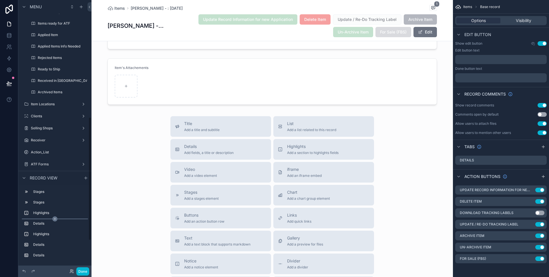
scroll to position [320, 0]
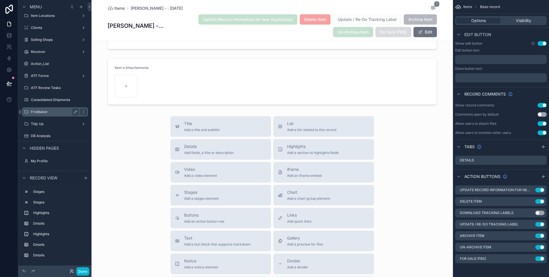
click at [51, 111] on label "Fredbaker" at bounding box center [54, 112] width 46 height 5
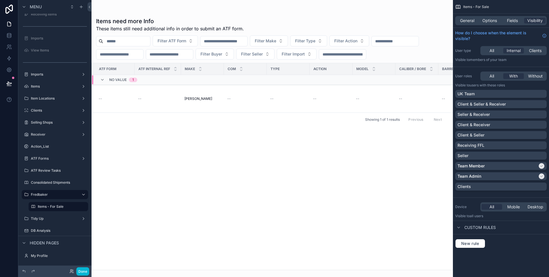
click at [168, 95] on div "scrollable content" at bounding box center [272, 138] width 361 height 277
click at [171, 100] on div "--" at bounding box center [157, 98] width 39 height 5
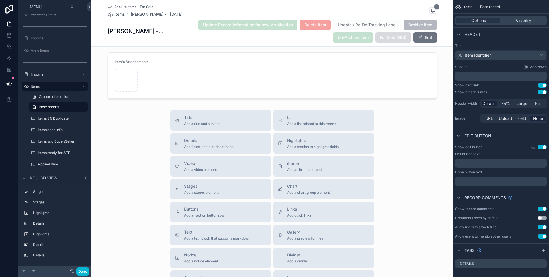
scroll to position [427, 0]
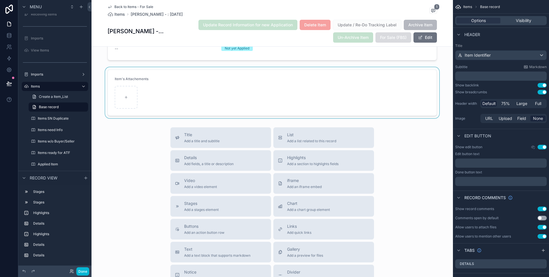
scroll to position [395, 0]
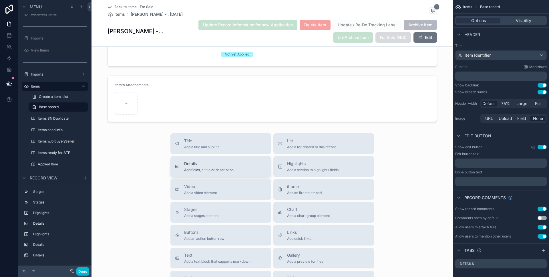
click at [238, 167] on div "Details Add fields, a title or description" at bounding box center [221, 166] width 92 height 11
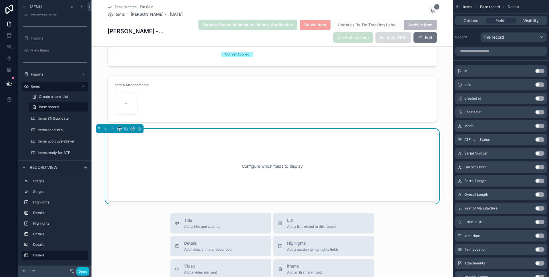
scroll to position [423, 0]
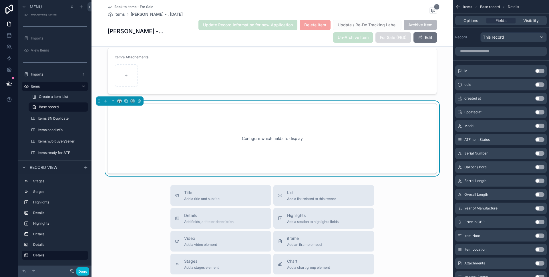
click at [239, 122] on div "Configure which fields to display" at bounding box center [272, 138] width 311 height 51
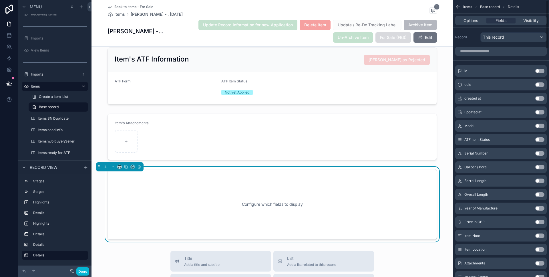
scroll to position [311, 0]
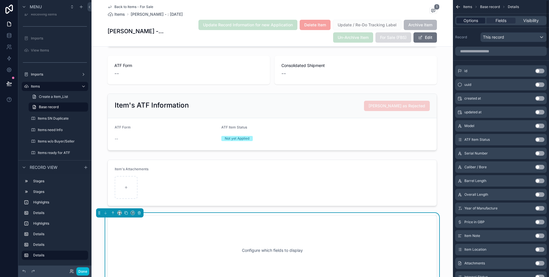
click at [474, 22] on span "Options" at bounding box center [471, 21] width 15 height 6
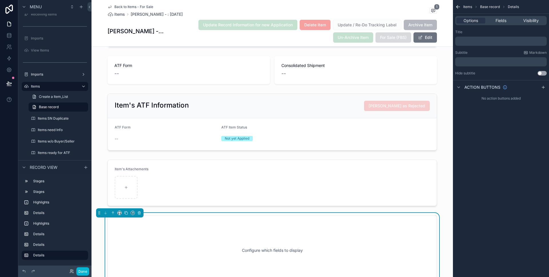
click at [481, 41] on p "﻿" at bounding box center [502, 41] width 88 height 5
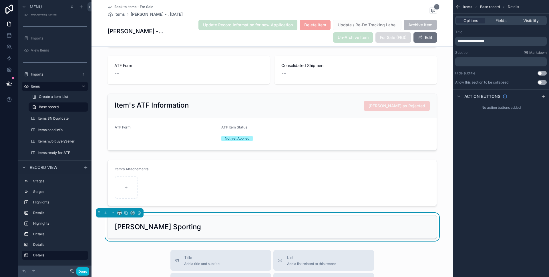
drag, startPoint x: 496, startPoint y: 209, endPoint x: 493, endPoint y: 117, distance: 92.1
click at [496, 209] on div "**********" at bounding box center [501, 138] width 96 height 277
click at [477, 60] on p "﻿" at bounding box center [502, 61] width 88 height 5
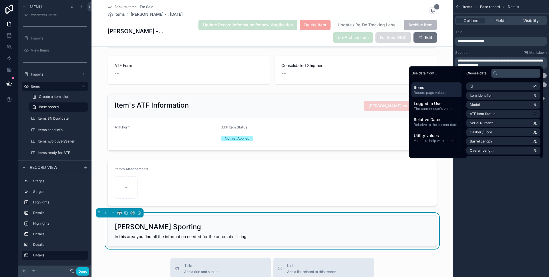
click at [281, 230] on div "[PERSON_NAME] Sporting" at bounding box center [272, 226] width 315 height 9
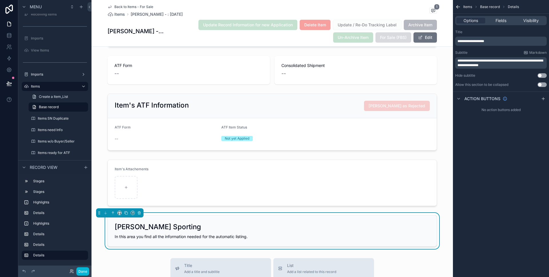
click at [279, 234] on div "In this area you find all the information needed for the automatic listing." at bounding box center [272, 237] width 315 height 6
click at [500, 67] on p "**********" at bounding box center [502, 62] width 88 height 9
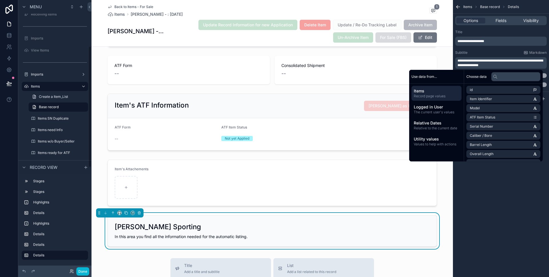
click at [300, 226] on div "[PERSON_NAME] Sporting" at bounding box center [272, 226] width 315 height 9
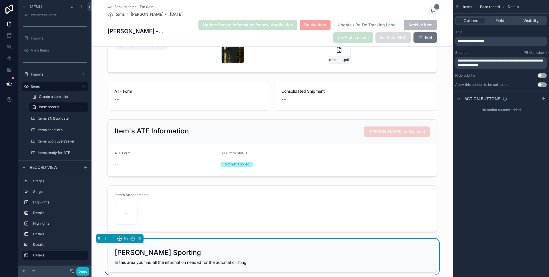
scroll to position [312, 0]
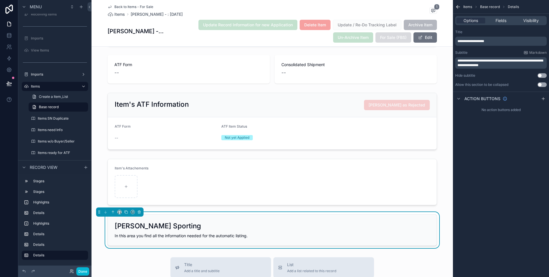
click at [318, 236] on div "In this area you find all the information needed for the automatic listing." at bounding box center [272, 236] width 315 height 6
click at [492, 66] on p "**********" at bounding box center [502, 62] width 88 height 9
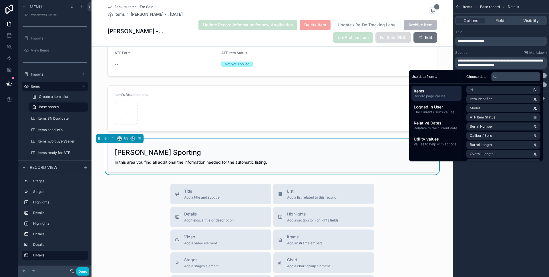
scroll to position [391, 0]
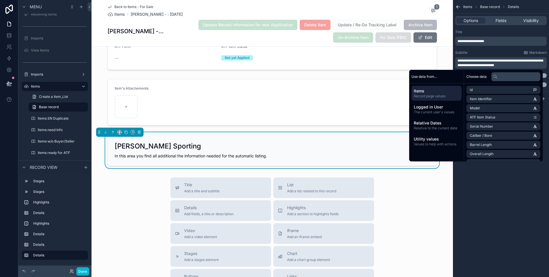
click at [287, 162] on div "Fred Baker Sporting In this area you find all additional the information needed…" at bounding box center [272, 150] width 329 height 31
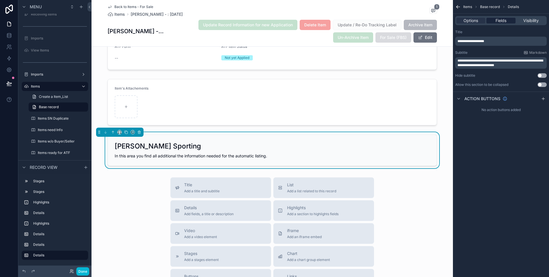
click at [508, 21] on div "Fields" at bounding box center [500, 21] width 29 height 6
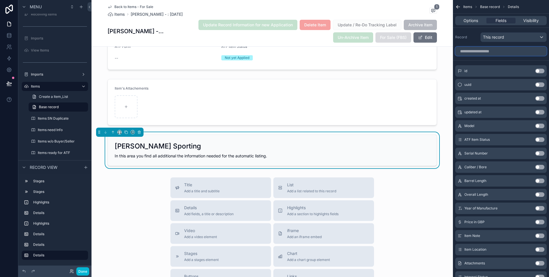
click at [496, 47] on input "scrollable content" at bounding box center [501, 51] width 92 height 9
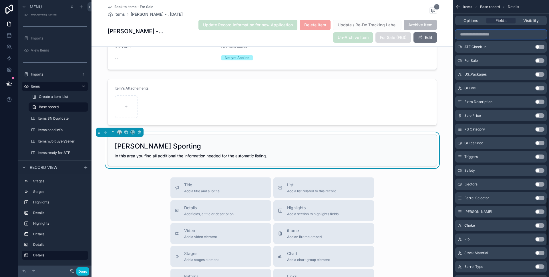
scroll to position [1122, 0]
click at [542, 88] on button "Use setting" at bounding box center [539, 88] width 9 height 5
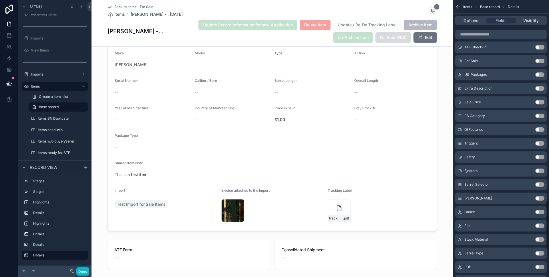
scroll to position [391, 0]
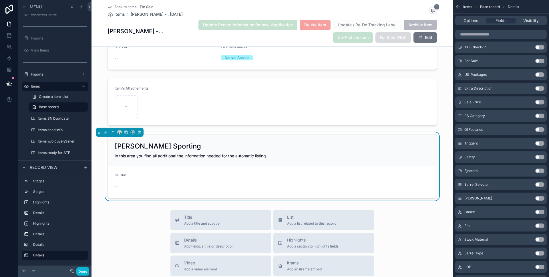
click at [540, 88] on button "Use setting" at bounding box center [539, 88] width 9 height 5
click at [539, 90] on button "Use setting" at bounding box center [539, 88] width 9 height 5
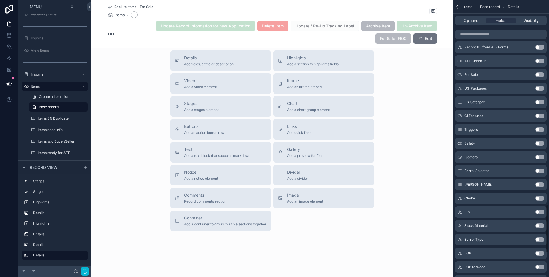
scroll to position [1166, 0]
click at [541, 87] on button "Use setting" at bounding box center [539, 88] width 9 height 5
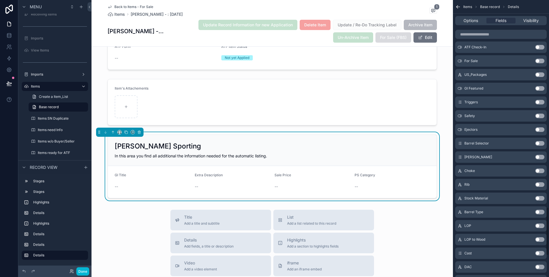
click at [541, 87] on button "Use setting" at bounding box center [539, 88] width 9 height 5
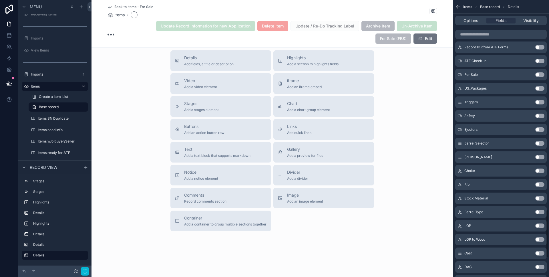
scroll to position [1193, 0]
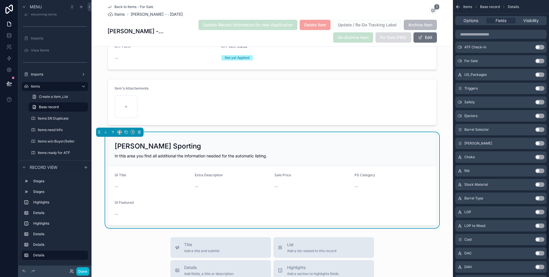
click at [541, 87] on button "Use setting" at bounding box center [539, 88] width 9 height 5
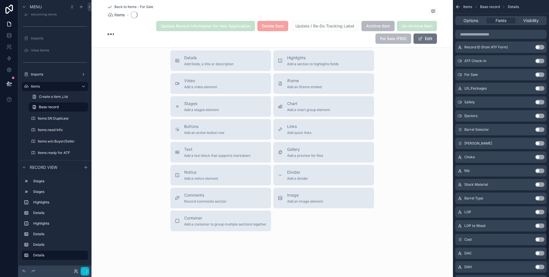
scroll to position [127, 0]
click at [541, 87] on button "Use setting" at bounding box center [539, 88] width 9 height 5
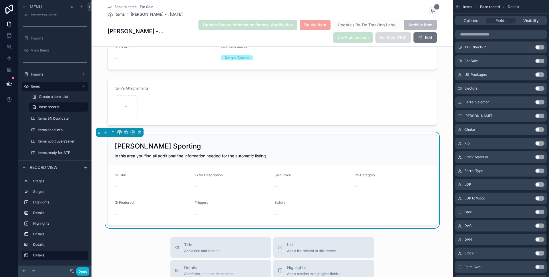
click at [541, 87] on button "Use setting" at bounding box center [539, 88] width 9 height 5
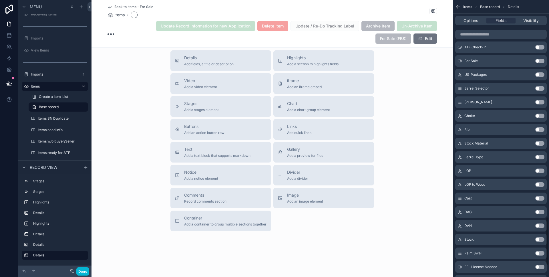
click at [541, 87] on button "Use setting" at bounding box center [539, 88] width 9 height 5
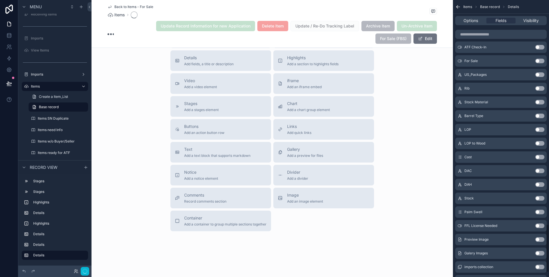
click at [541, 87] on button "Use setting" at bounding box center [539, 88] width 9 height 5
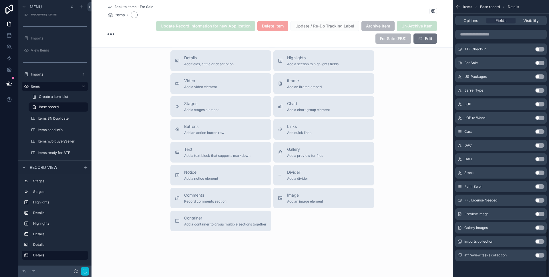
click at [541, 87] on div "Barrel Type Use setting" at bounding box center [501, 90] width 92 height 11
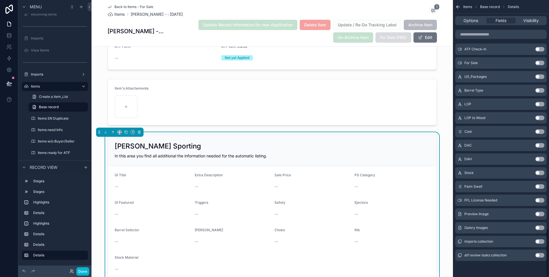
click at [541, 87] on div "Barrel Type Use setting" at bounding box center [501, 90] width 92 height 11
click at [539, 91] on button "Use setting" at bounding box center [539, 90] width 9 height 5
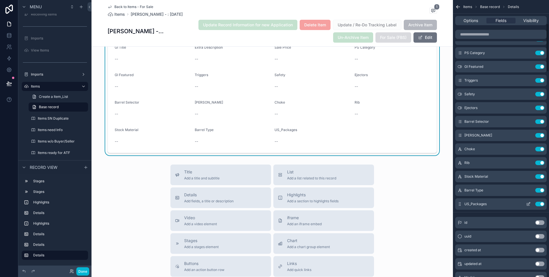
scroll to position [134, 0]
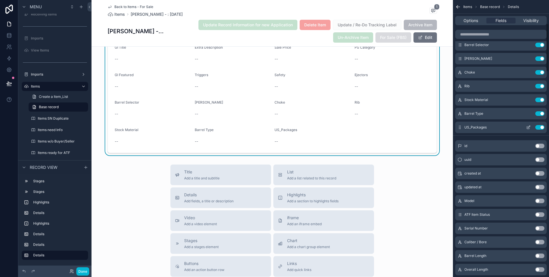
click at [540, 127] on button "Use setting" at bounding box center [539, 127] width 9 height 5
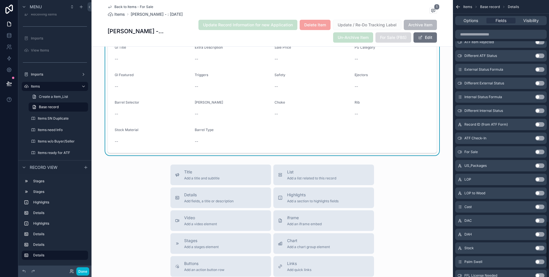
scroll to position [1301, 0]
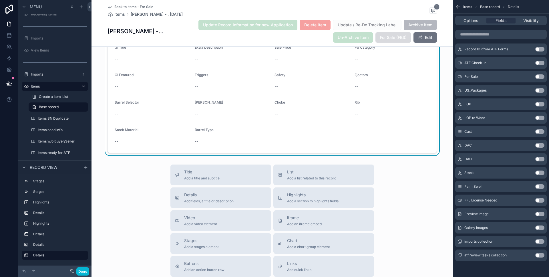
click at [537, 104] on button "Use setting" at bounding box center [539, 104] width 9 height 5
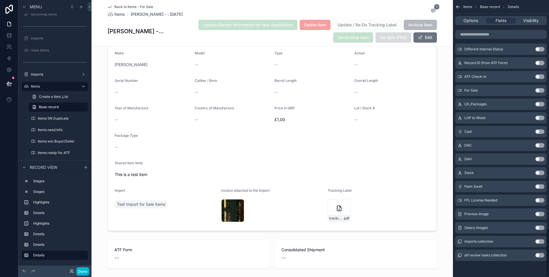
scroll to position [519, 0]
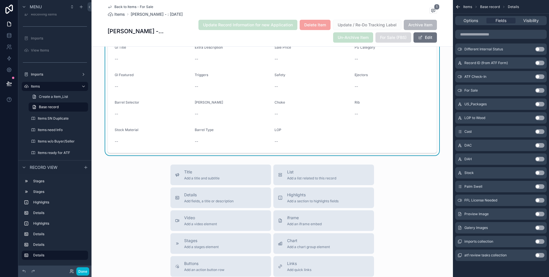
click at [540, 120] on button "Use setting" at bounding box center [539, 118] width 9 height 5
click at [541, 130] on button "Use setting" at bounding box center [539, 131] width 9 height 5
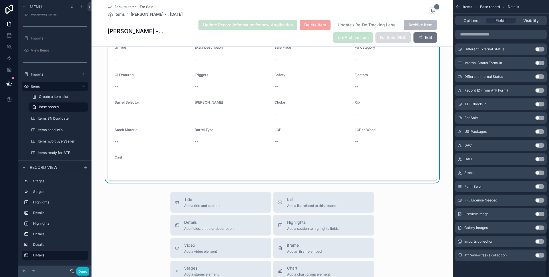
drag, startPoint x: 539, startPoint y: 144, endPoint x: 540, endPoint y: 150, distance: 5.7
click at [539, 144] on button "Use setting" at bounding box center [539, 145] width 9 height 5
click at [542, 160] on button "Use setting" at bounding box center [539, 159] width 9 height 5
click at [541, 174] on button "Use setting" at bounding box center [539, 172] width 9 height 5
click at [541, 186] on button "Use setting" at bounding box center [539, 186] width 9 height 5
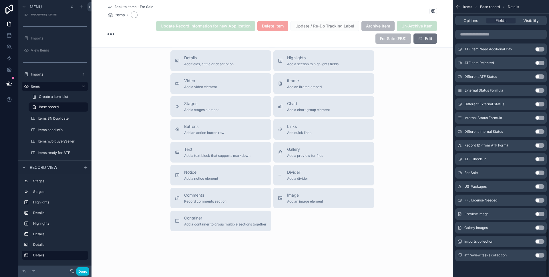
click at [542, 200] on button "Use setting" at bounding box center [539, 200] width 9 height 5
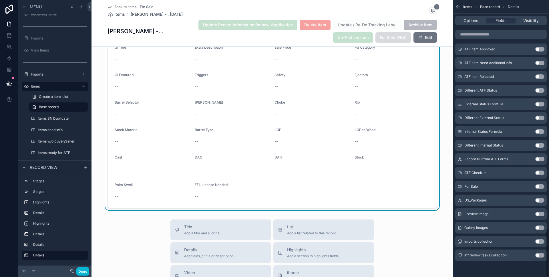
click at [541, 214] on button "Use setting" at bounding box center [539, 214] width 9 height 5
click at [541, 229] on button "Use setting" at bounding box center [539, 227] width 9 height 5
click at [403, 197] on div "--" at bounding box center [392, 196] width 75 height 6
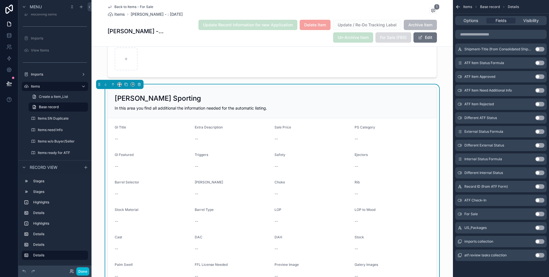
scroll to position [0, 0]
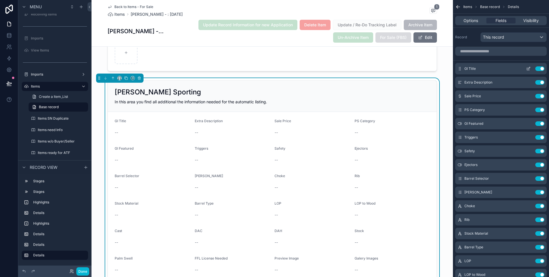
click at [528, 68] on icon "scrollable content" at bounding box center [529, 68] width 2 height 2
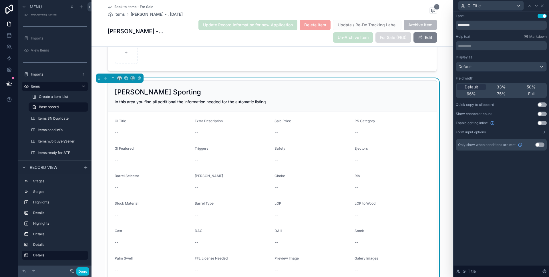
click at [430, 34] on button "Edit" at bounding box center [425, 37] width 23 height 10
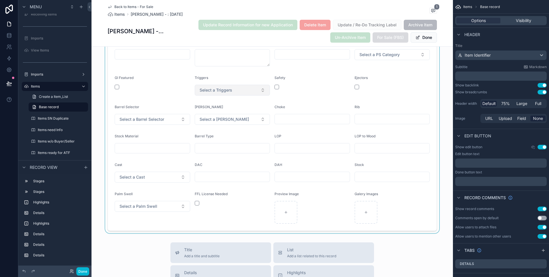
click at [244, 85] on div "scrollable content" at bounding box center [272, 116] width 361 height 234
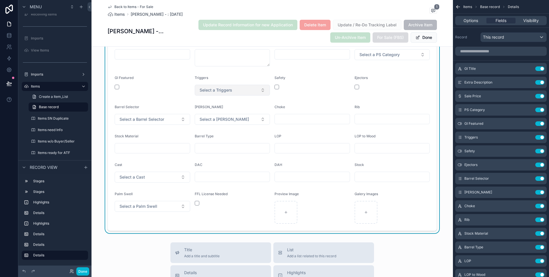
click at [245, 87] on button "Select a Triggers" at bounding box center [232, 90] width 75 height 11
click at [245, 88] on button "Select a Triggers" at bounding box center [232, 90] width 75 height 11
click at [425, 38] on button "Done" at bounding box center [424, 37] width 26 height 10
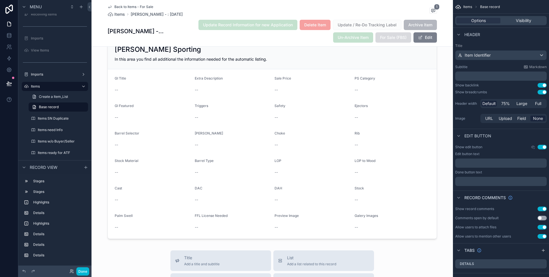
click at [417, 34] on button "Edit" at bounding box center [425, 37] width 23 height 10
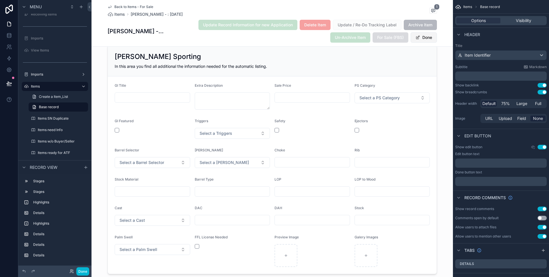
click at [424, 37] on button "Done" at bounding box center [424, 37] width 26 height 10
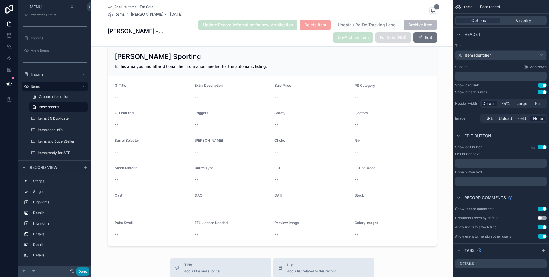
click at [85, 271] on button "Done" at bounding box center [82, 271] width 13 height 8
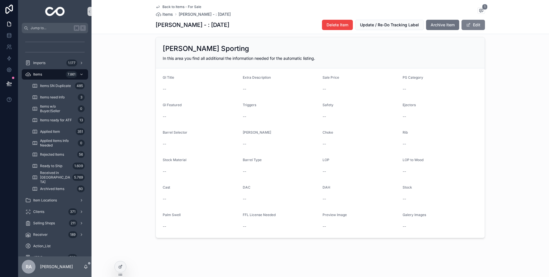
click at [474, 21] on button "Edit" at bounding box center [473, 25] width 23 height 10
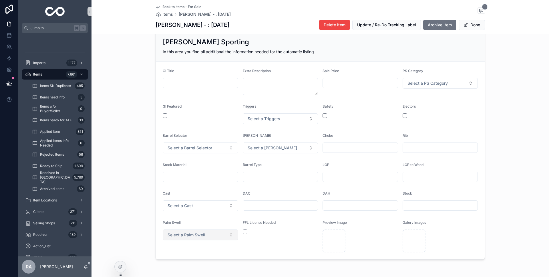
click at [220, 237] on button "Select a Palm Swell" at bounding box center [200, 234] width 75 height 11
click at [244, 232] on button "scrollable content" at bounding box center [245, 231] width 5 height 5
click at [476, 25] on button "Done" at bounding box center [472, 25] width 26 height 10
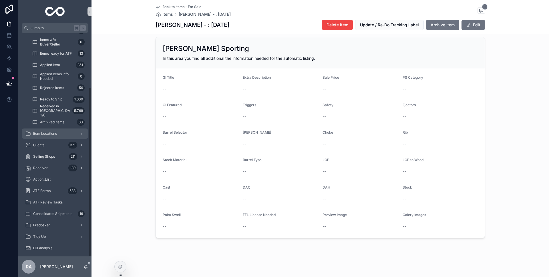
scroll to position [71, 0]
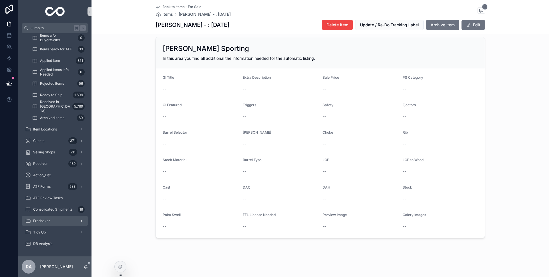
click at [56, 221] on div "Fredbaker" at bounding box center [54, 220] width 59 height 9
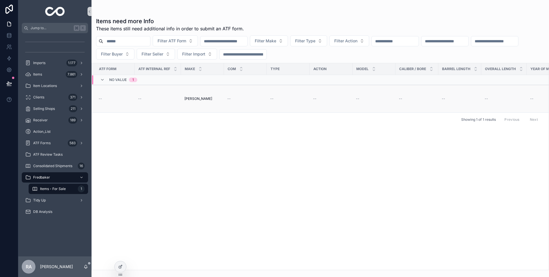
click at [227, 104] on td "--" at bounding box center [245, 99] width 43 height 28
click at [243, 94] on td "--" at bounding box center [245, 99] width 43 height 28
click at [242, 98] on div "--" at bounding box center [245, 98] width 36 height 5
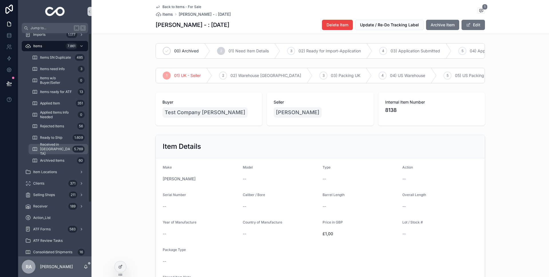
scroll to position [71, 0]
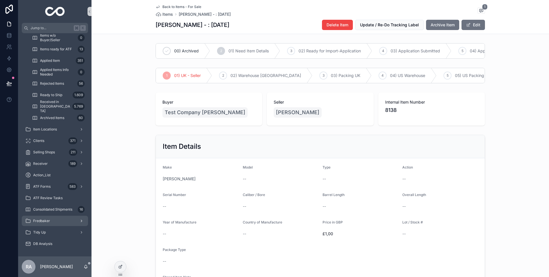
click at [57, 224] on div "Fredbaker" at bounding box center [54, 220] width 59 height 9
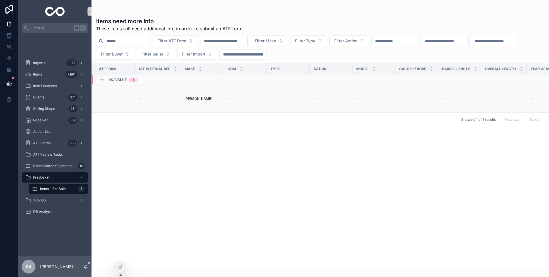
click at [223, 98] on td "Browning Browning" at bounding box center [202, 99] width 43 height 28
click at [244, 96] on div "--" at bounding box center [245, 98] width 36 height 5
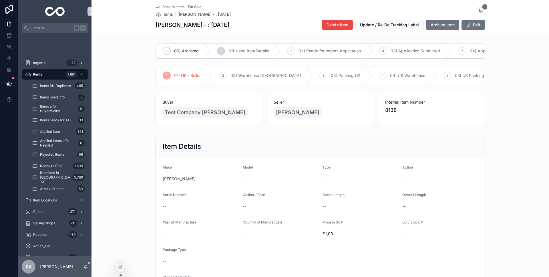
click at [182, 6] on span "Back to Items - For Sale" at bounding box center [181, 7] width 39 height 5
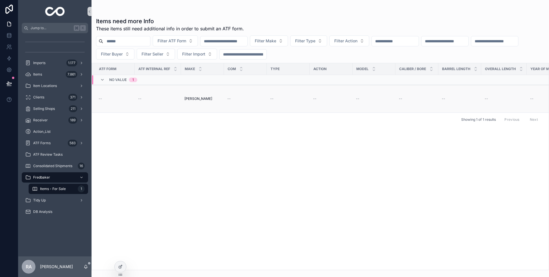
click at [256, 101] on div "--" at bounding box center [245, 98] width 36 height 5
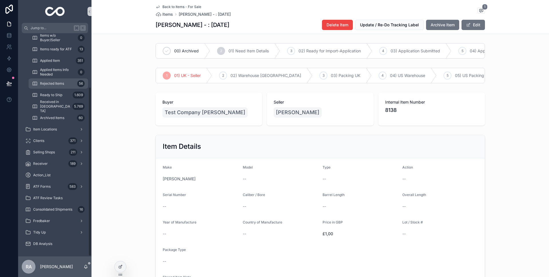
scroll to position [71, 0]
click at [61, 220] on div "Fredbaker" at bounding box center [54, 220] width 59 height 9
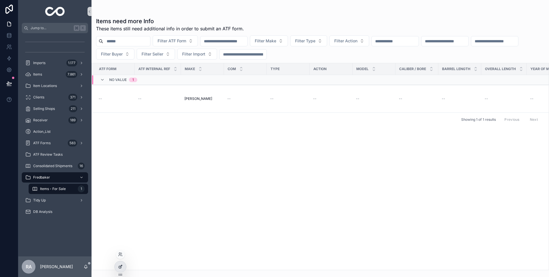
click at [122, 266] on icon at bounding box center [120, 266] width 5 height 5
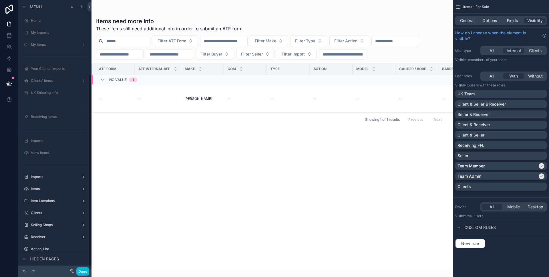
scroll to position [102, 0]
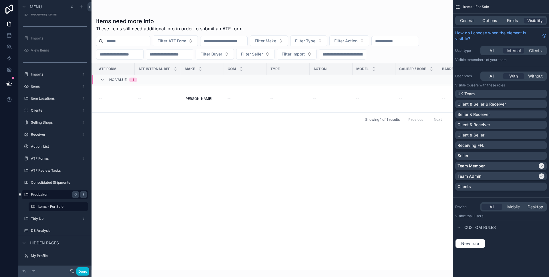
click at [54, 192] on label "Fredbaker" at bounding box center [54, 194] width 46 height 5
click at [56, 211] on icon "scrollable content" at bounding box center [54, 212] width 5 height 5
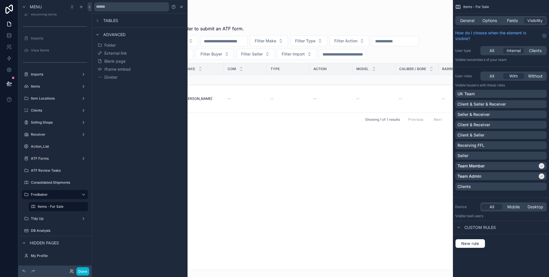
click at [114, 21] on span "Tables" at bounding box center [110, 21] width 15 height 6
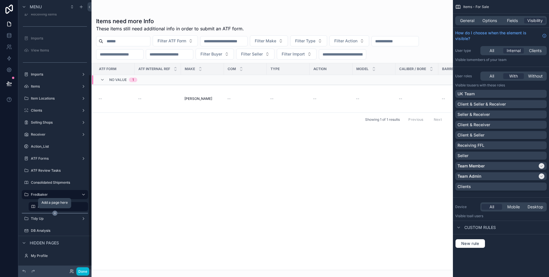
click at [53, 212] on icon "scrollable content" at bounding box center [54, 212] width 5 height 5
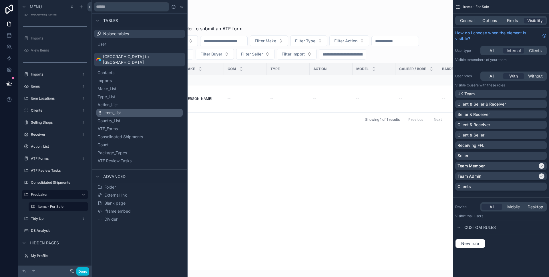
click at [126, 109] on button "Item_List" at bounding box center [139, 113] width 86 height 8
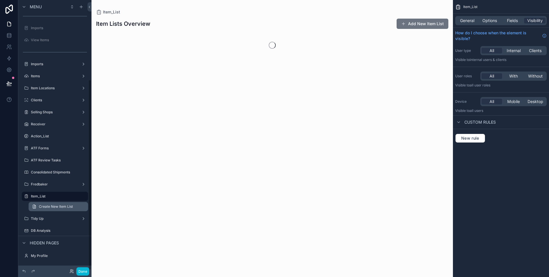
scroll to position [113, 0]
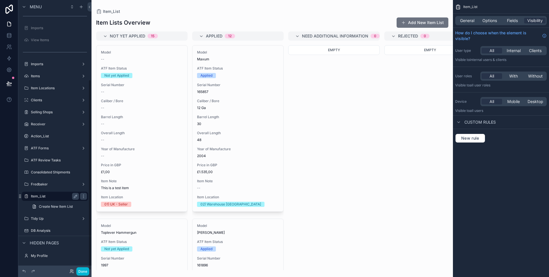
click at [44, 196] on label "Item_List" at bounding box center [54, 196] width 46 height 5
click at [73, 196] on button "scrollable content" at bounding box center [75, 196] width 7 height 7
click at [66, 197] on input "*********" at bounding box center [50, 196] width 39 height 7
type input "*********"
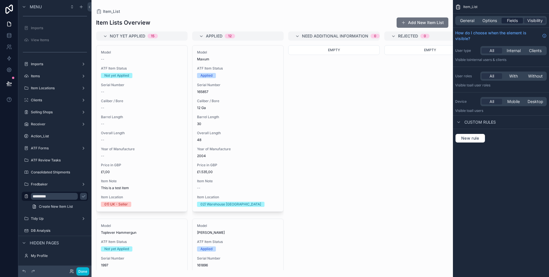
click at [516, 18] on span "Fields" at bounding box center [512, 21] width 11 height 6
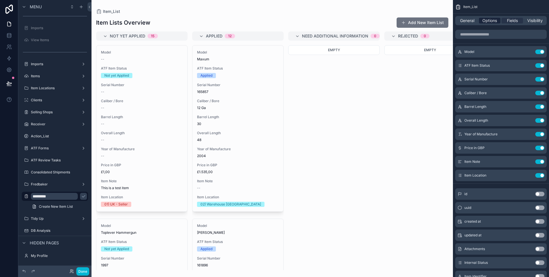
click at [490, 20] on span "Options" at bounding box center [489, 21] width 15 height 6
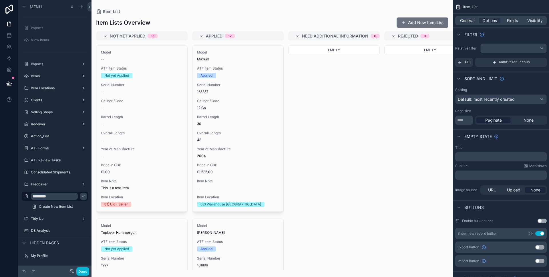
click at [538, 234] on button "Use setting" at bounding box center [539, 233] width 9 height 5
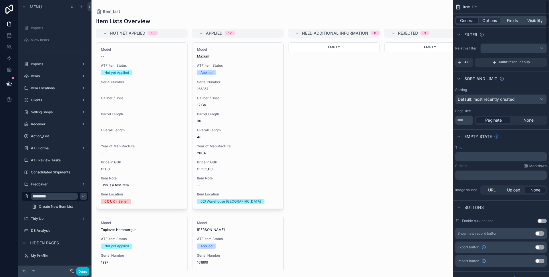
click at [469, 18] on span "General" at bounding box center [467, 21] width 14 height 6
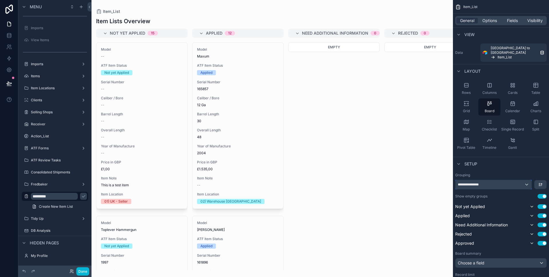
click at [490, 180] on div "**********" at bounding box center [494, 184] width 76 height 9
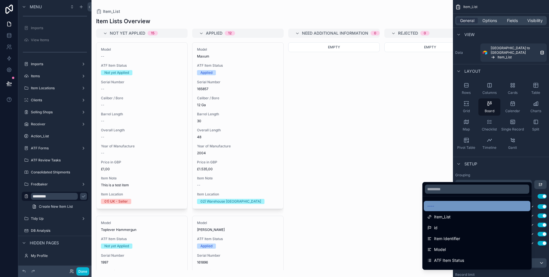
click at [468, 209] on div "----" at bounding box center [477, 205] width 100 height 7
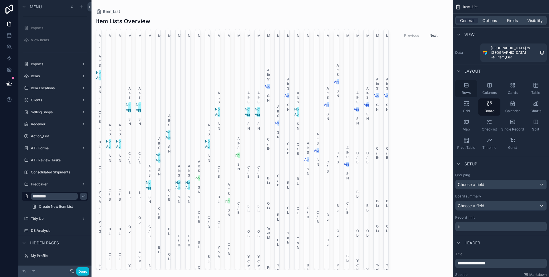
click at [464, 90] on span "Rows" at bounding box center [466, 92] width 9 height 5
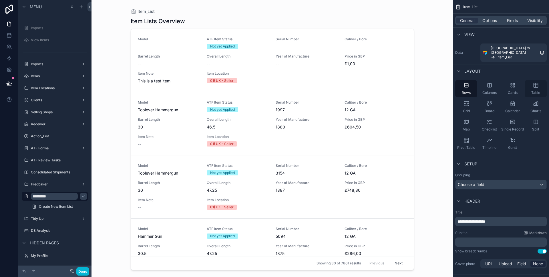
click at [533, 90] on span "Table" at bounding box center [535, 92] width 9 height 5
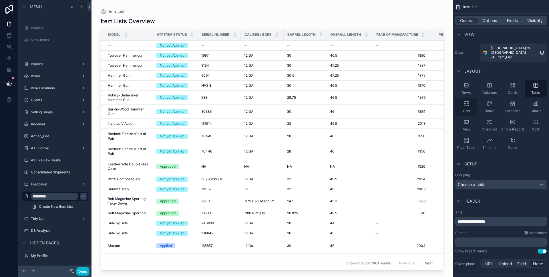
click at [468, 98] on div "Grid" at bounding box center [466, 106] width 22 height 17
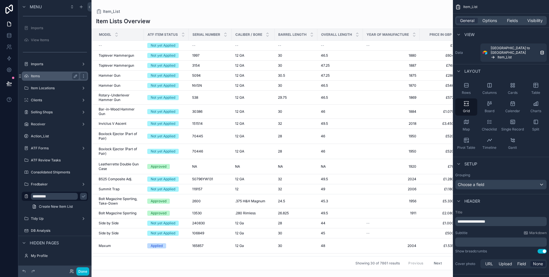
click at [58, 78] on label "Items" at bounding box center [54, 76] width 46 height 5
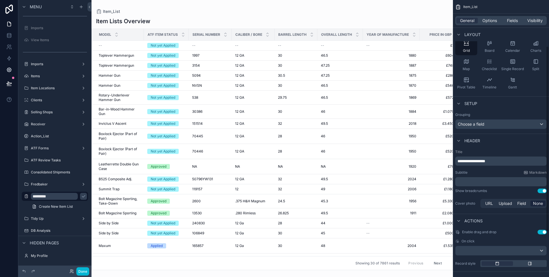
scroll to position [69, 0]
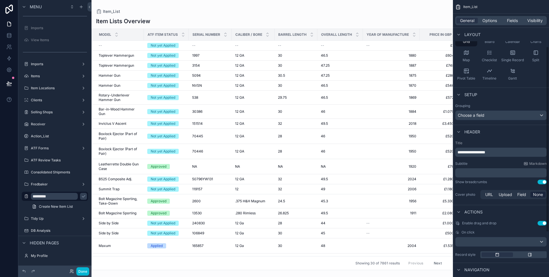
click at [503, 149] on p "**********" at bounding box center [502, 152] width 88 height 6
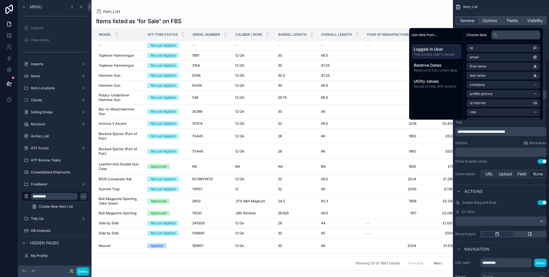
scroll to position [90, 0]
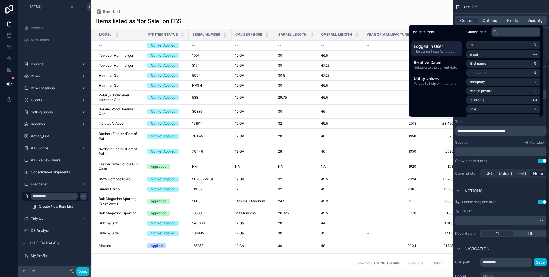
click at [546, 200] on button "Use setting" at bounding box center [542, 202] width 9 height 5
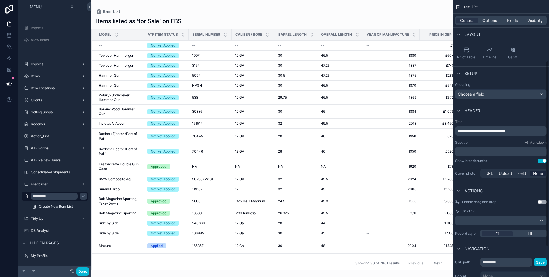
click at [545, 200] on button "Use setting" at bounding box center [542, 202] width 9 height 5
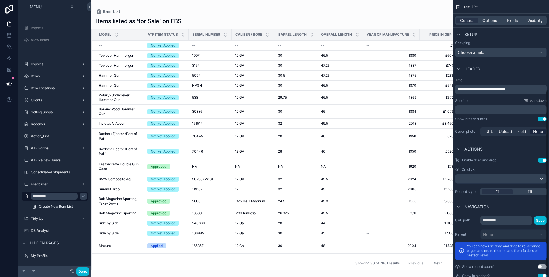
scroll to position [133, 0]
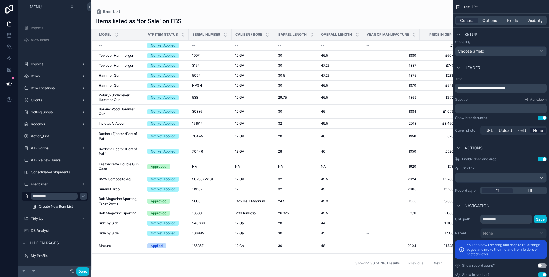
drag, startPoint x: 540, startPoint y: 150, endPoint x: 518, endPoint y: 172, distance: 31.1
click at [541, 157] on button "Use setting" at bounding box center [542, 159] width 9 height 5
click at [506, 214] on input "*********" at bounding box center [505, 218] width 51 height 9
type input "*********"
click at [539, 215] on button "Save" at bounding box center [540, 219] width 13 height 8
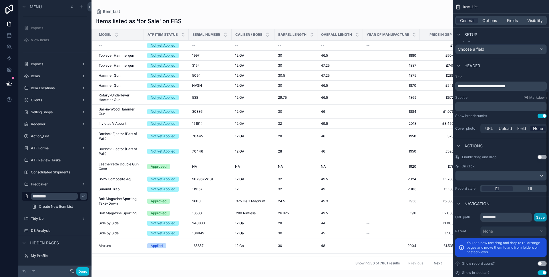
scroll to position [136, 0]
click at [540, 261] on button "Use setting" at bounding box center [542, 263] width 9 height 5
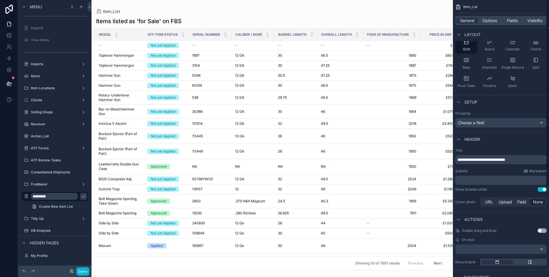
scroll to position [0, 0]
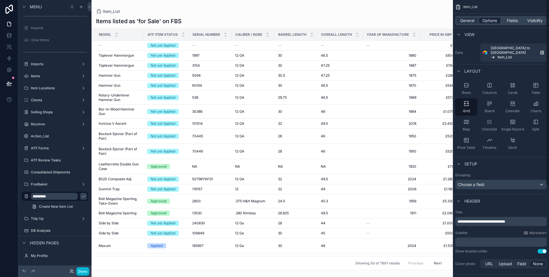
click at [486, 23] on span "Options" at bounding box center [489, 21] width 15 height 6
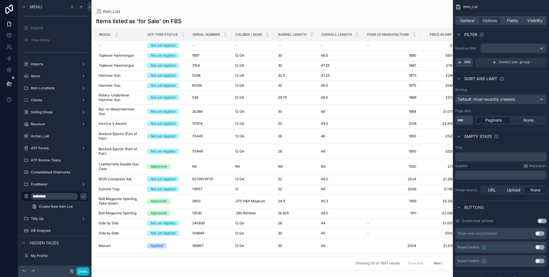
click at [466, 64] on span "AND" at bounding box center [467, 62] width 6 height 5
click at [533, 58] on icon "scrollable content" at bounding box center [532, 58] width 3 height 3
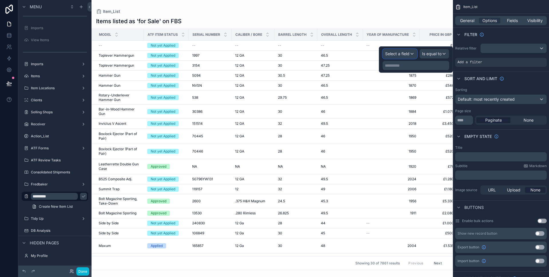
click at [409, 55] on span "Select a field" at bounding box center [397, 53] width 24 height 5
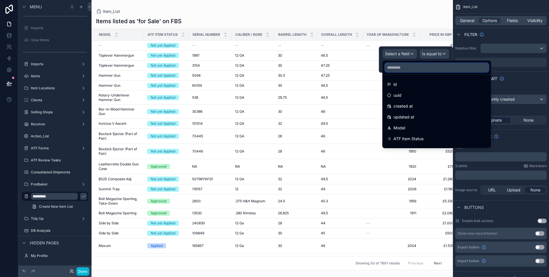
click at [408, 66] on input "text" at bounding box center [437, 67] width 104 height 9
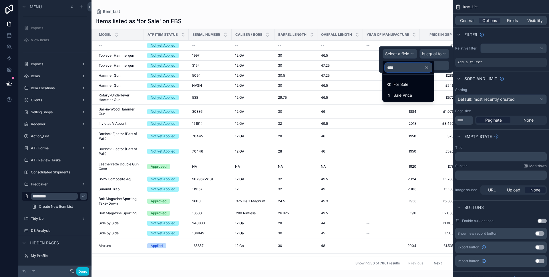
type input "****"
click at [404, 84] on span "For Sale" at bounding box center [400, 84] width 15 height 7
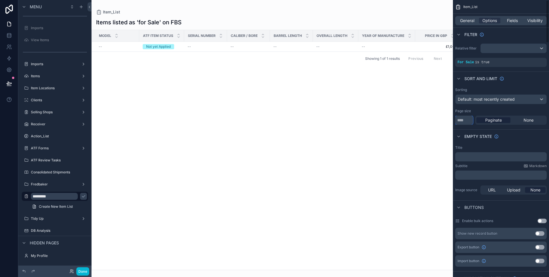
click at [466, 120] on input "**" at bounding box center [464, 120] width 18 height 9
type input "***"
click at [507, 160] on div "﻿" at bounding box center [501, 156] width 92 height 9
click at [505, 157] on p "﻿" at bounding box center [502, 156] width 88 height 5
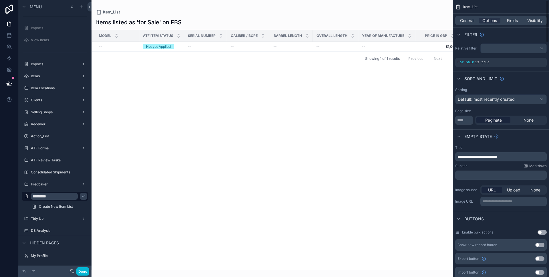
click at [479, 46] on div "Relative filter" at bounding box center [501, 48] width 92 height 10
click at [475, 61] on span "is true" at bounding box center [482, 62] width 14 height 4
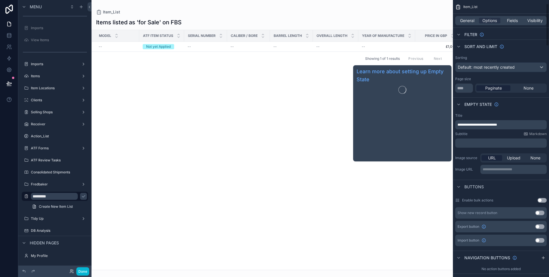
scroll to position [33, 0]
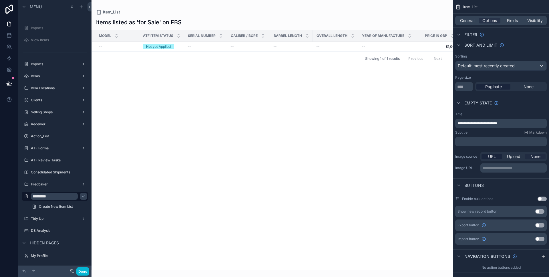
click at [543, 155] on div "None" at bounding box center [535, 157] width 21 height 6
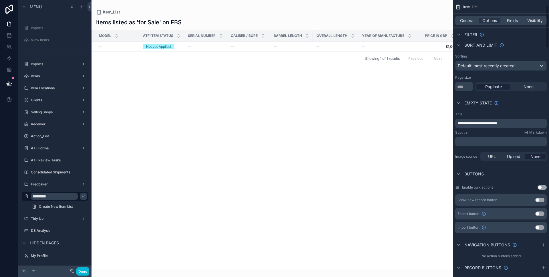
click at [538, 189] on div "Use setting" at bounding box center [542, 187] width 9 height 5
click at [542, 188] on button "Use setting" at bounding box center [542, 187] width 9 height 5
click at [540, 212] on button "Use setting" at bounding box center [539, 213] width 9 height 5
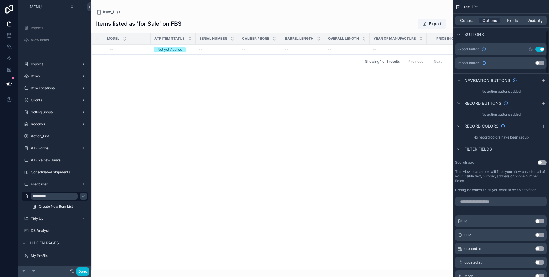
scroll to position [207, 0]
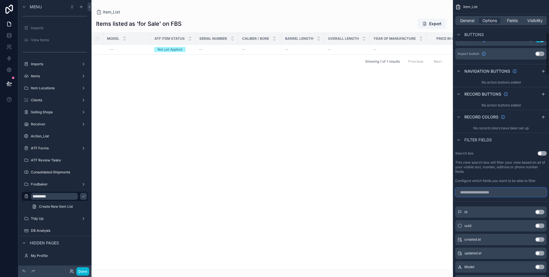
click at [496, 190] on input "scrollable content" at bounding box center [501, 192] width 92 height 9
click at [496, 191] on input "scrollable content" at bounding box center [501, 192] width 92 height 9
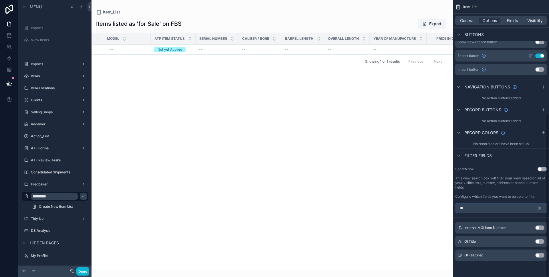
scroll to position [191, 0]
type input "**"
click at [540, 208] on icon "scrollable content" at bounding box center [539, 208] width 3 height 3
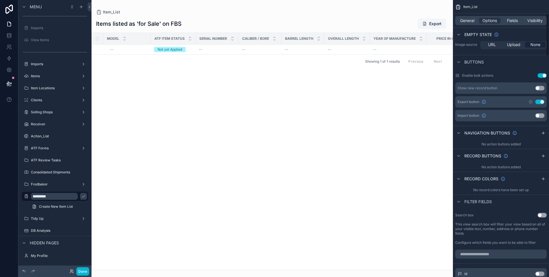
scroll to position [0, 0]
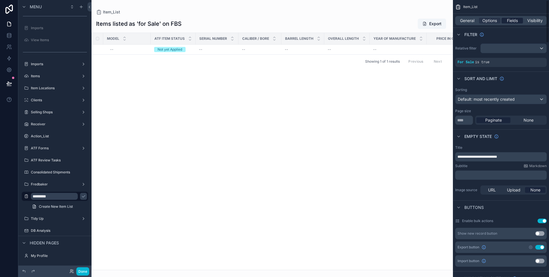
click at [511, 21] on span "Fields" at bounding box center [512, 21] width 11 height 6
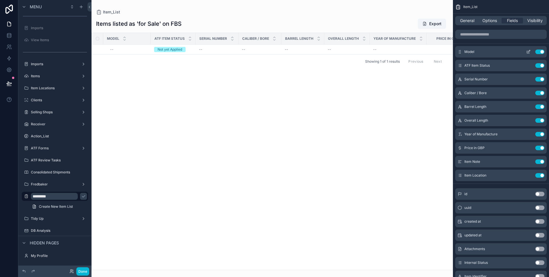
click at [540, 51] on button "Use setting" at bounding box center [539, 51] width 9 height 5
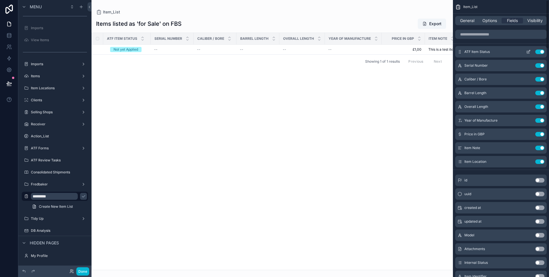
click at [540, 51] on button "Use setting" at bounding box center [539, 51] width 9 height 5
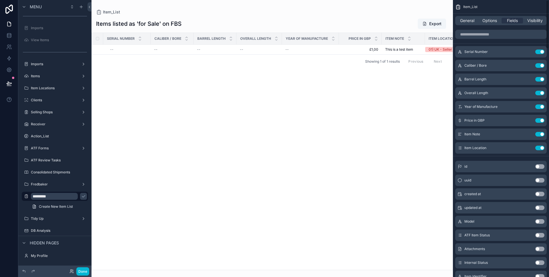
click at [540, 51] on button "Use setting" at bounding box center [539, 51] width 9 height 5
click at [540, 63] on button "Use setting" at bounding box center [539, 65] width 9 height 5
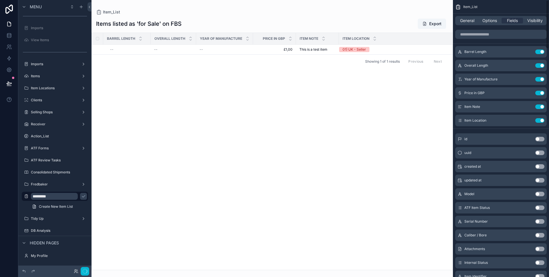
click at [540, 51] on button "Use setting" at bounding box center [539, 51] width 9 height 5
click at [540, 63] on button "Use setting" at bounding box center [539, 65] width 9 height 5
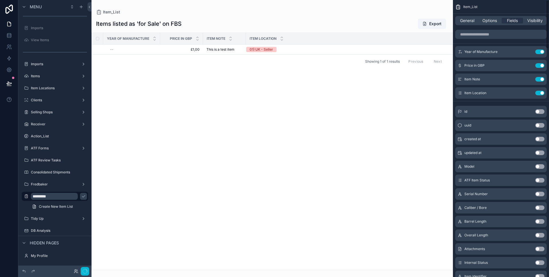
click at [540, 51] on button "Use setting" at bounding box center [539, 51] width 9 height 5
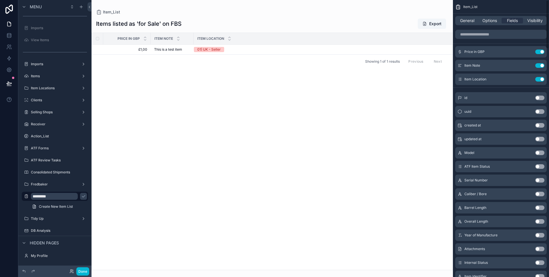
click at [540, 51] on button "Use setting" at bounding box center [539, 51] width 9 height 5
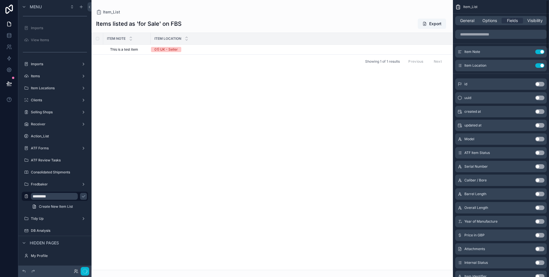
click at [540, 51] on button "Use setting" at bounding box center [539, 51] width 9 height 5
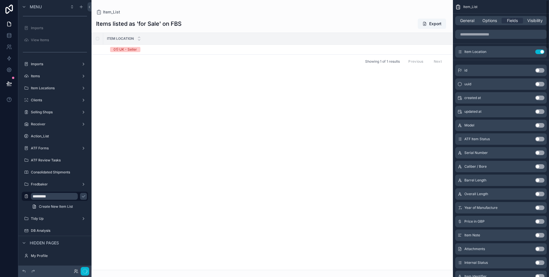
click at [540, 51] on button "Use setting" at bounding box center [539, 51] width 9 height 5
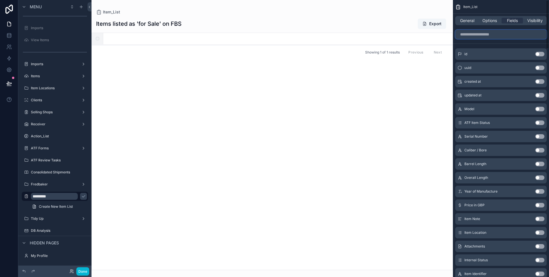
click at [489, 36] on input "scrollable content" at bounding box center [501, 34] width 92 height 9
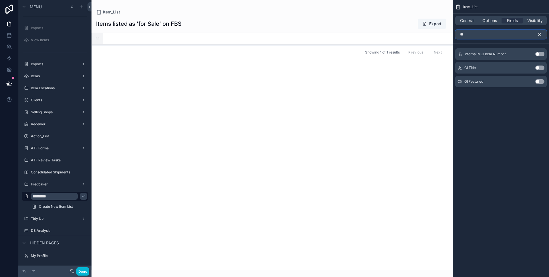
type input "**"
click at [543, 67] on button "Use setting" at bounding box center [539, 67] width 9 height 5
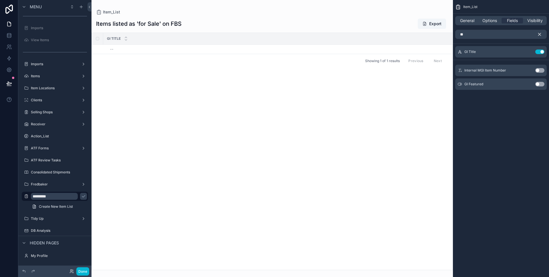
click at [541, 68] on button "Use setting" at bounding box center [539, 70] width 9 height 5
click at [491, 38] on input "**" at bounding box center [501, 34] width 92 height 9
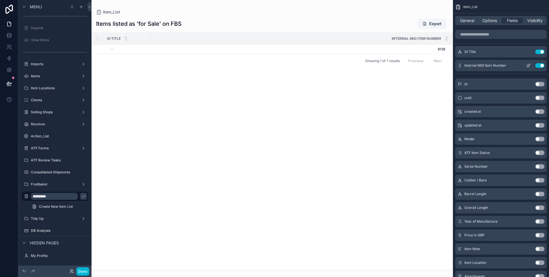
click at [527, 66] on icon "scrollable content" at bounding box center [528, 65] width 5 height 5
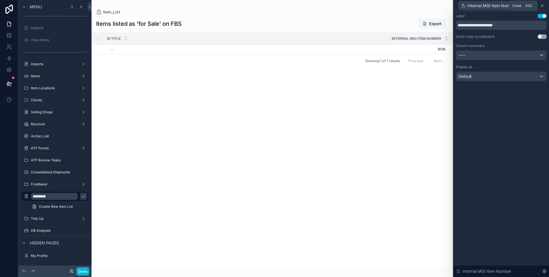
click at [542, 5] on icon at bounding box center [542, 5] width 5 height 5
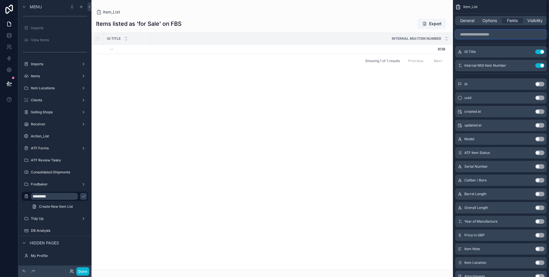
click at [493, 37] on input "scrollable content" at bounding box center [501, 34] width 92 height 9
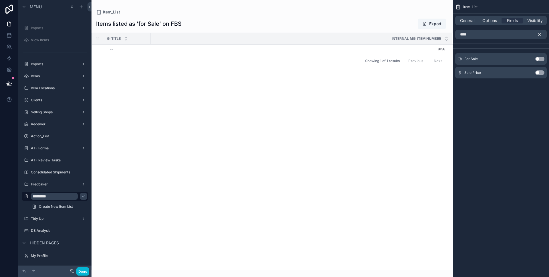
click at [539, 72] on button "Use setting" at bounding box center [539, 72] width 9 height 5
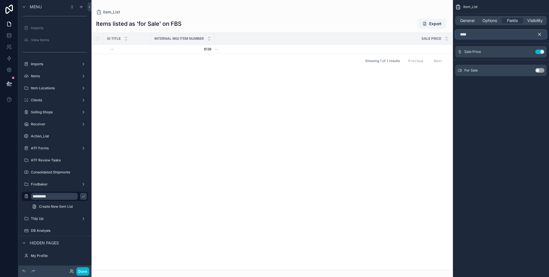
click at [484, 33] on input "****" at bounding box center [501, 34] width 92 height 9
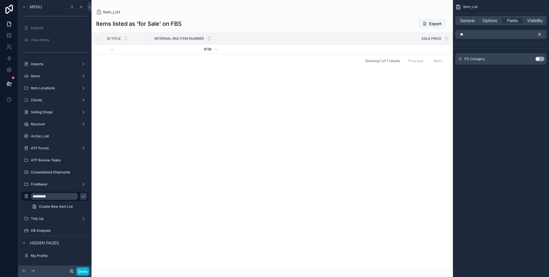
click at [542, 61] on div "PS Category Use setting" at bounding box center [501, 58] width 92 height 11
click at [538, 58] on button "Use setting" at bounding box center [539, 59] width 9 height 5
click at [490, 37] on input "**" at bounding box center [501, 34] width 92 height 9
drag, startPoint x: 540, startPoint y: 53, endPoint x: 511, endPoint y: 42, distance: 30.7
click at [540, 53] on button "Use setting" at bounding box center [539, 51] width 9 height 5
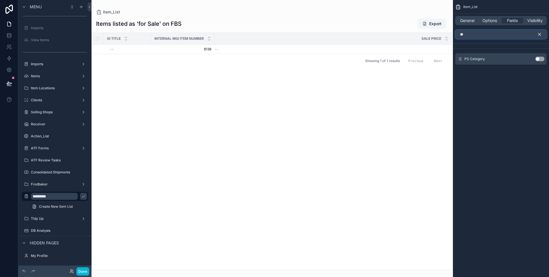
click at [499, 36] on input "**" at bounding box center [501, 34] width 92 height 9
click at [540, 73] on button "Use setting" at bounding box center [539, 72] width 9 height 5
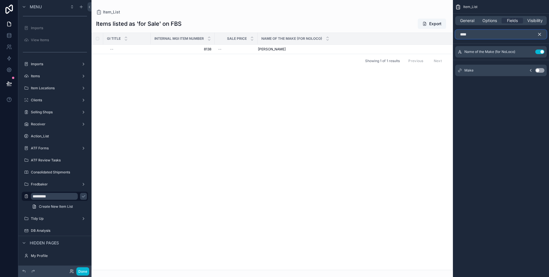
click at [494, 33] on input "****" at bounding box center [501, 34] width 92 height 9
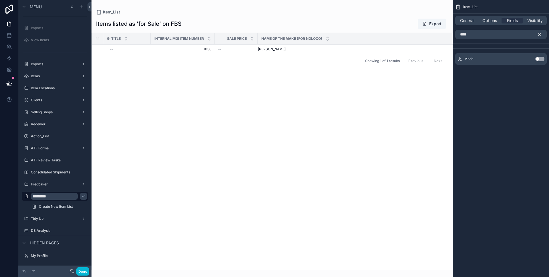
click at [538, 57] on button "Use setting" at bounding box center [539, 59] width 9 height 5
click at [325, 92] on div "scrollable content" at bounding box center [272, 138] width 361 height 277
click at [502, 37] on input "****" at bounding box center [501, 34] width 92 height 9
click at [465, 33] on input "****" at bounding box center [501, 34] width 92 height 9
click at [471, 35] on input "****" at bounding box center [501, 34] width 92 height 9
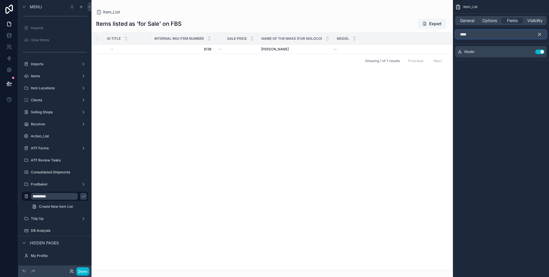
click at [471, 35] on input "****" at bounding box center [501, 34] width 92 height 9
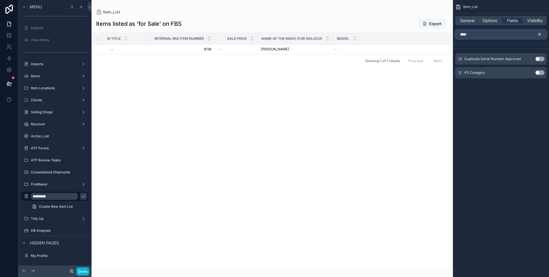
type input "****"
click at [540, 72] on button "Use setting" at bounding box center [539, 72] width 9 height 5
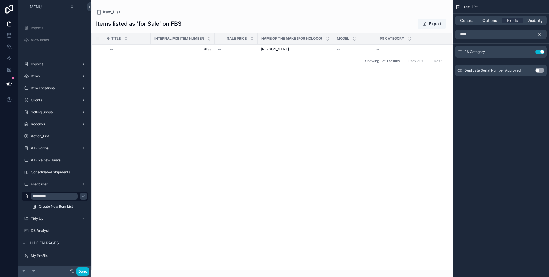
click at [540, 35] on icon "scrollable content" at bounding box center [539, 34] width 3 height 3
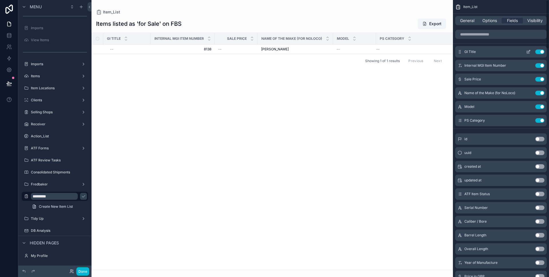
click at [529, 50] on icon "scrollable content" at bounding box center [528, 51] width 5 height 5
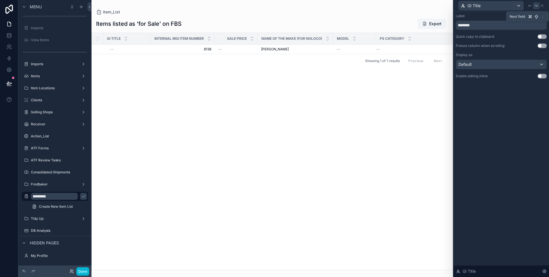
click at [535, 5] on icon at bounding box center [536, 5] width 5 height 5
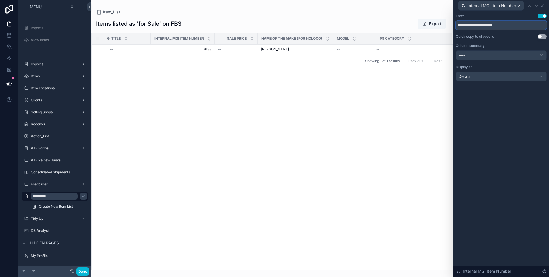
drag, startPoint x: 473, startPoint y: 25, endPoint x: 491, endPoint y: 24, distance: 18.0
click at [491, 24] on input "**********" at bounding box center [501, 25] width 91 height 9
type input "**********"
click at [538, 7] on icon at bounding box center [536, 5] width 5 height 5
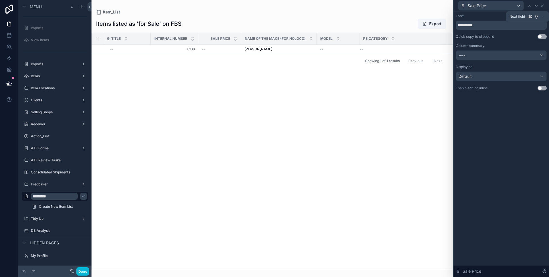
click at [538, 7] on icon at bounding box center [536, 5] width 5 height 5
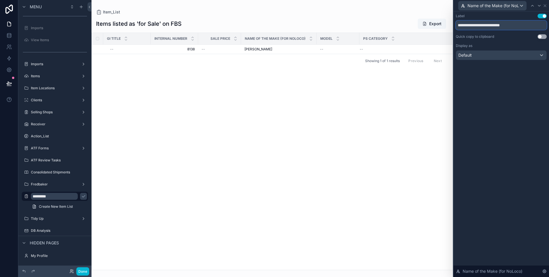
drag, startPoint x: 482, startPoint y: 25, endPoint x: 466, endPoint y: 24, distance: 15.8
click at [448, 25] on div "**********" at bounding box center [274, 138] width 549 height 277
drag, startPoint x: 467, startPoint y: 25, endPoint x: 521, endPoint y: 30, distance: 54.6
click at [521, 30] on div "**********" at bounding box center [501, 37] width 91 height 46
type input "****"
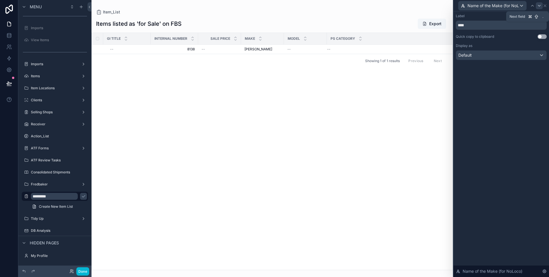
click at [537, 6] on icon at bounding box center [539, 5] width 5 height 5
click at [537, 6] on icon at bounding box center [536, 5] width 5 height 5
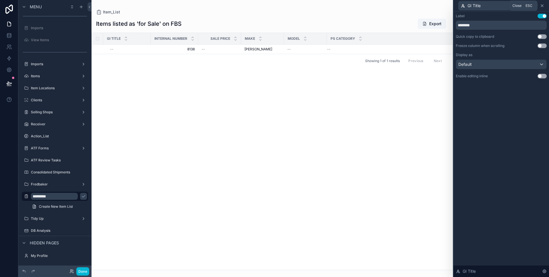
click at [544, 6] on icon at bounding box center [542, 5] width 5 height 5
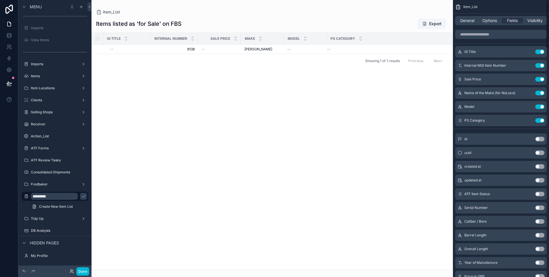
click at [234, 54] on div "Showing 1 of 1 results Previous Next" at bounding box center [272, 61] width 361 height 14
click at [228, 51] on div "--" at bounding box center [220, 49] width 36 height 5
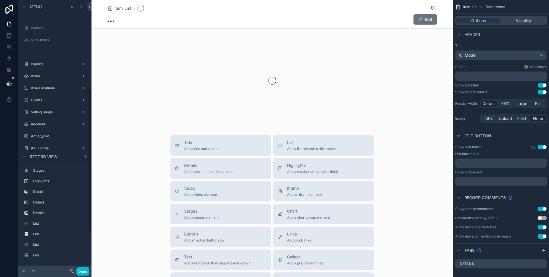
scroll to position [168, 0]
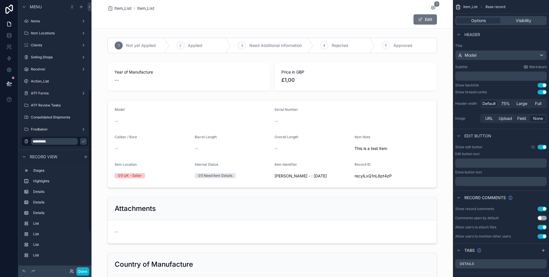
click at [287, 45] on div "scrollable content" at bounding box center [272, 45] width 361 height 20
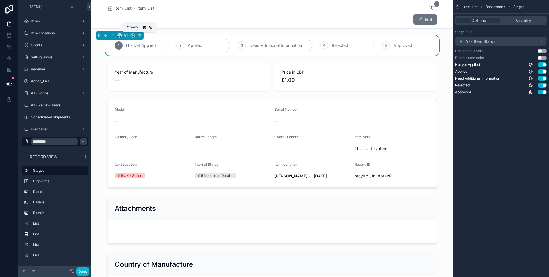
click at [139, 35] on icon "scrollable content" at bounding box center [139, 35] width 0 height 1
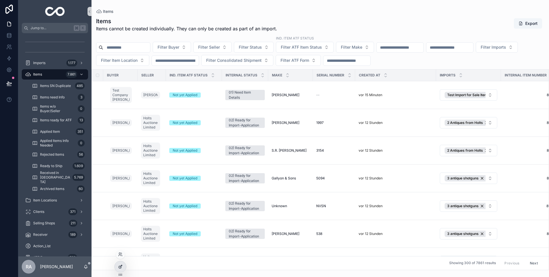
click at [118, 265] on icon at bounding box center [120, 266] width 5 height 5
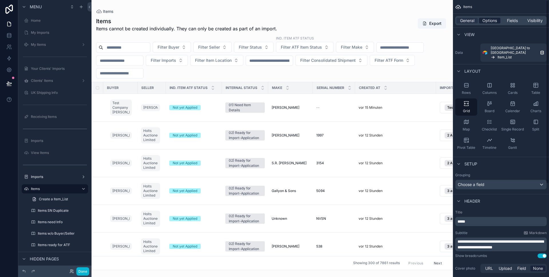
click at [492, 21] on span "Options" at bounding box center [489, 21] width 15 height 6
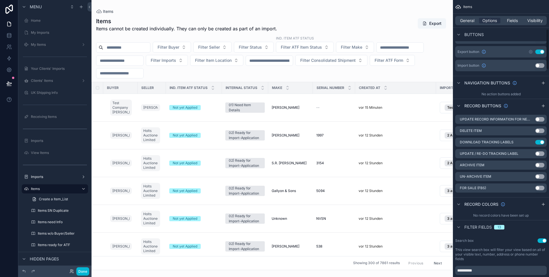
scroll to position [199, 0]
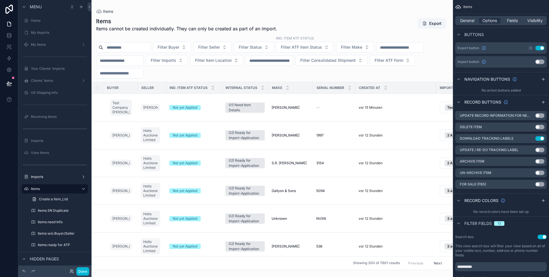
click at [387, 106] on div "scrollable content" at bounding box center [272, 138] width 361 height 277
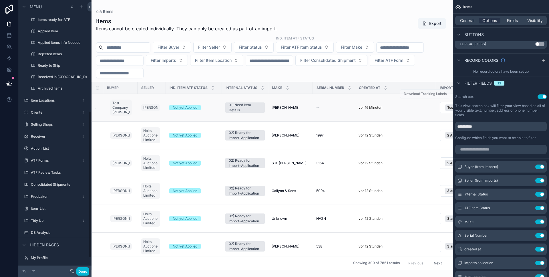
scroll to position [227, 0]
click at [301, 105] on div "[PERSON_NAME] [PERSON_NAME]" at bounding box center [291, 107] width 38 height 5
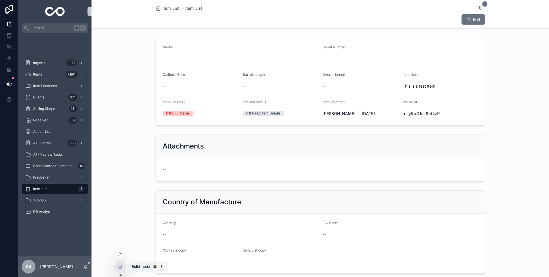
click at [121, 265] on icon at bounding box center [120, 266] width 5 height 5
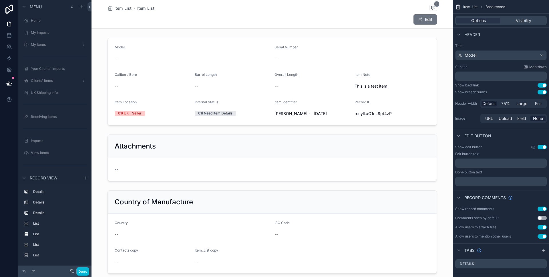
click at [238, 52] on div "scrollable content" at bounding box center [272, 81] width 361 height 92
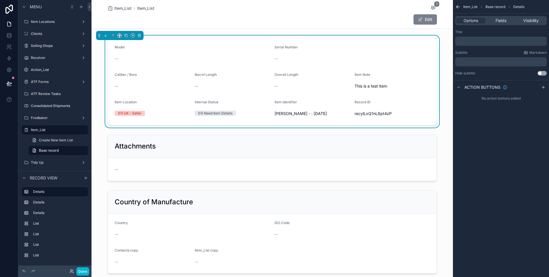
click at [422, 19] on span "scrollable content" at bounding box center [420, 19] width 5 height 5
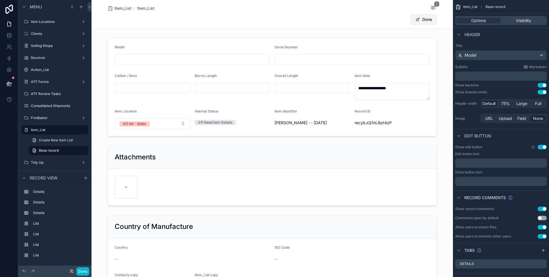
click at [422, 20] on button "Done" at bounding box center [424, 19] width 26 height 10
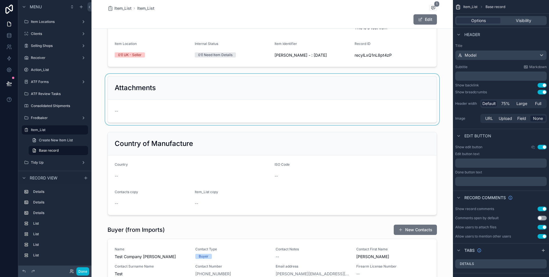
scroll to position [66, 0]
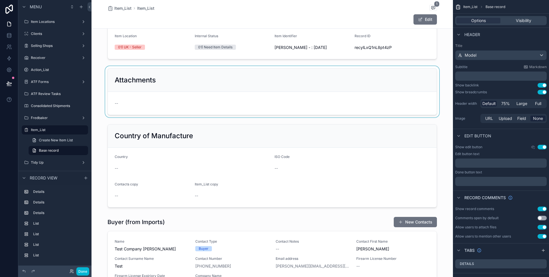
click at [327, 100] on div "scrollable content" at bounding box center [272, 91] width 361 height 51
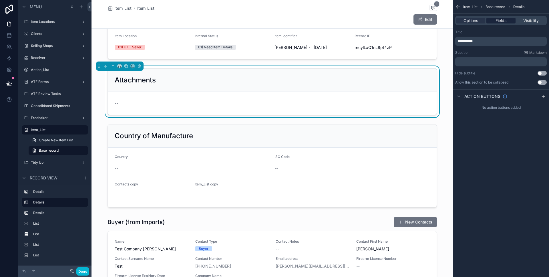
click at [503, 19] on span "Fields" at bounding box center [501, 21] width 11 height 6
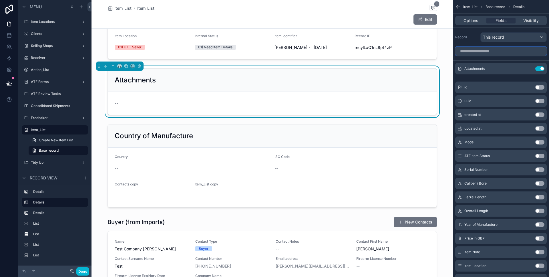
click at [510, 49] on input "scrollable content" at bounding box center [501, 51] width 92 height 9
click at [498, 51] on input "scrollable content" at bounding box center [501, 51] width 92 height 9
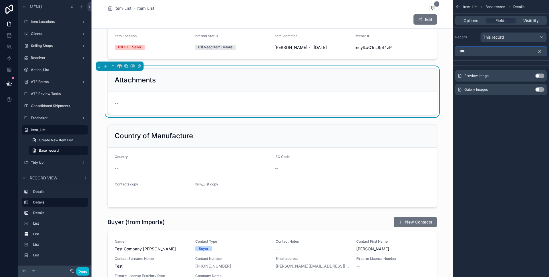
type input "***"
click at [539, 73] on button "Use setting" at bounding box center [539, 75] width 9 height 5
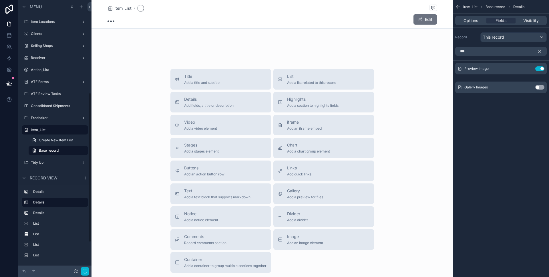
scroll to position [168, 0]
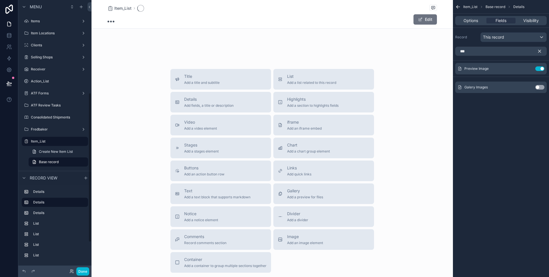
click at [540, 88] on button "Use setting" at bounding box center [539, 87] width 9 height 5
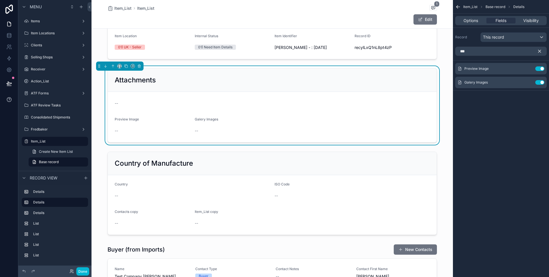
drag, startPoint x: 541, startPoint y: 53, endPoint x: 15, endPoint y: 96, distance: 527.6
click at [541, 53] on icon "scrollable content" at bounding box center [539, 51] width 5 height 5
click at [538, 52] on input "***" at bounding box center [501, 51] width 92 height 9
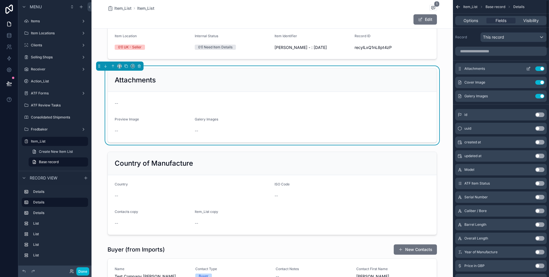
click at [540, 69] on button "Use setting" at bounding box center [539, 68] width 9 height 5
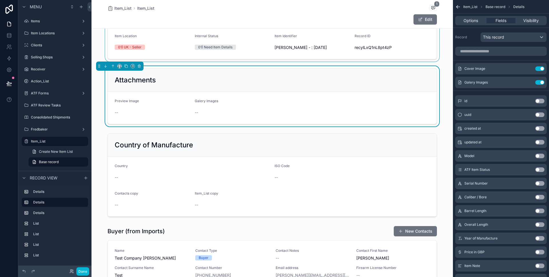
drag, startPoint x: 337, startPoint y: 92, endPoint x: 435, endPoint y: 41, distance: 110.0
click at [337, 92] on form "Preview Image -- Galery Images --" at bounding box center [272, 108] width 329 height 32
click at [463, 23] on div "Options Fields Visibility" at bounding box center [501, 20] width 92 height 9
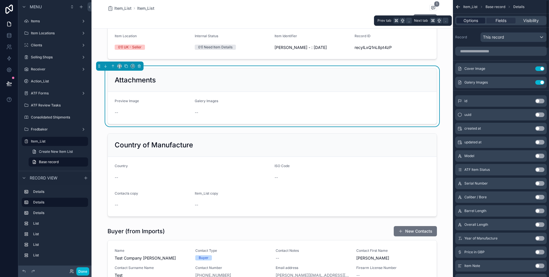
click at [464, 21] on span "Options" at bounding box center [471, 21] width 15 height 6
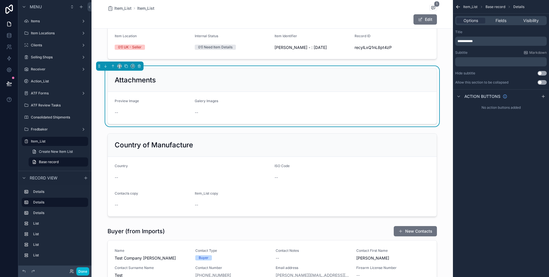
click at [482, 42] on p "**********" at bounding box center [502, 41] width 88 height 5
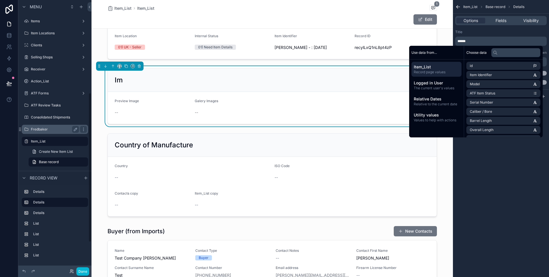
click at [52, 129] on label "Fredbaker" at bounding box center [54, 129] width 46 height 5
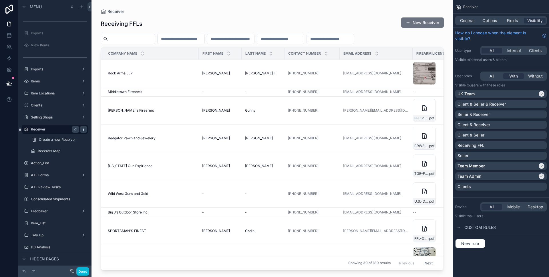
click at [83, 129] on icon "scrollable content" at bounding box center [83, 129] width 5 height 5
click at [54, 132] on div "Receiver" at bounding box center [55, 129] width 48 height 7
click at [51, 210] on label "Fredbaker" at bounding box center [54, 211] width 46 height 5
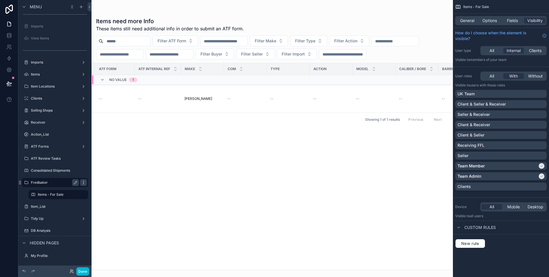
click at [83, 183] on icon "scrollable content" at bounding box center [83, 182] width 5 height 5
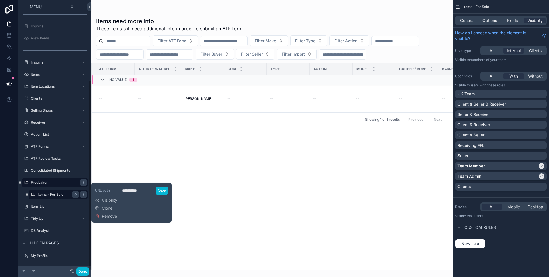
click at [71, 194] on label "Items - For Sale" at bounding box center [57, 194] width 39 height 5
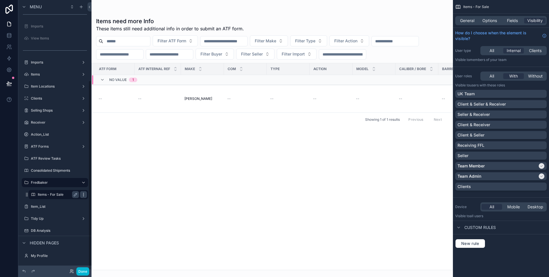
click at [84, 195] on icon "scrollable content" at bounding box center [83, 194] width 5 height 5
click at [111, 195] on div "Clone Remove" at bounding box center [106, 194] width 22 height 16
click at [111, 197] on span "Remove" at bounding box center [109, 199] width 15 height 6
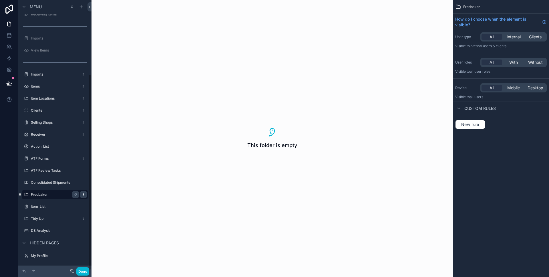
click at [86, 194] on div "scrollable content" at bounding box center [83, 194] width 7 height 7
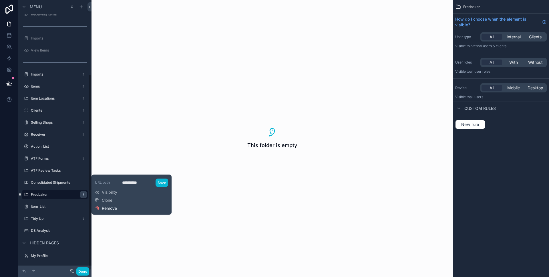
click at [99, 206] on icon at bounding box center [97, 208] width 5 height 5
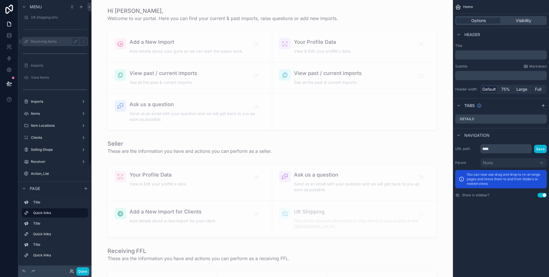
scroll to position [174, 0]
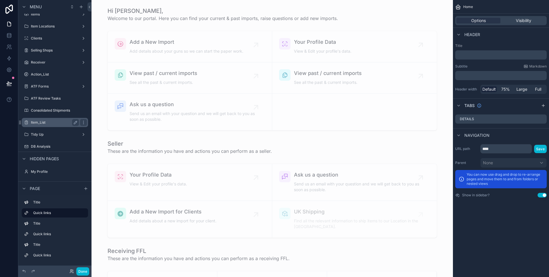
click at [49, 123] on label "Item_List" at bounding box center [54, 122] width 46 height 5
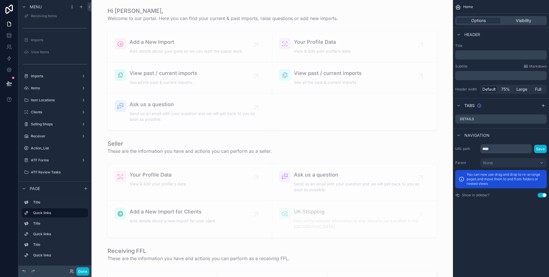
click at [49, 123] on label "Selling Shops" at bounding box center [55, 124] width 48 height 5
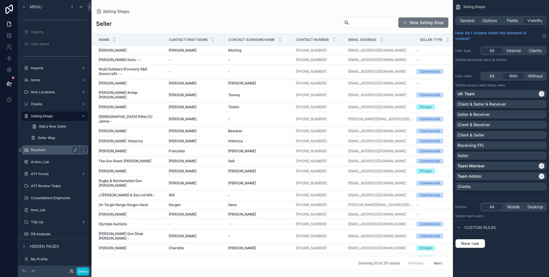
scroll to position [112, 0]
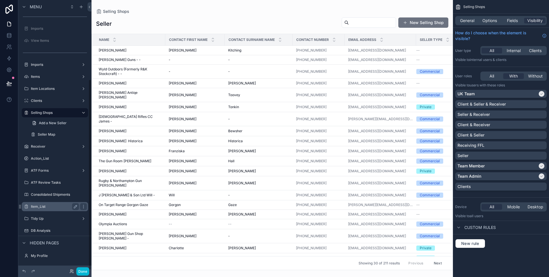
click at [44, 208] on label "Item_List" at bounding box center [54, 206] width 46 height 5
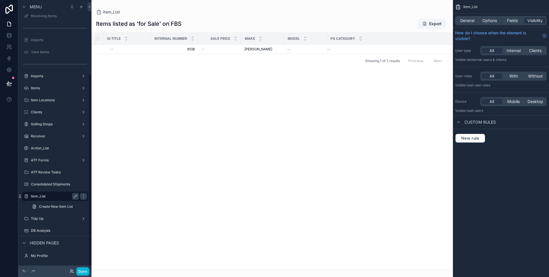
scroll to position [101, 0]
click at [45, 196] on label "Item_List" at bounding box center [54, 196] width 46 height 5
click at [74, 197] on icon "scrollable content" at bounding box center [75, 196] width 5 height 5
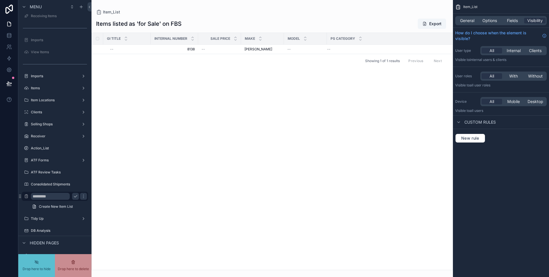
click at [61, 196] on input "*********" at bounding box center [50, 196] width 39 height 7
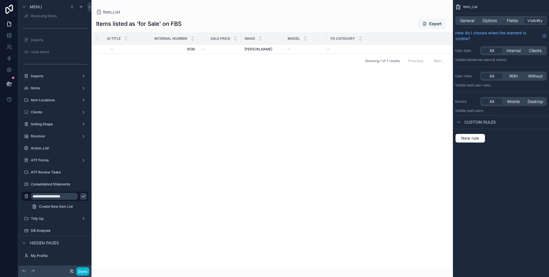
type input "**********"
click at [82, 196] on icon "scrollable content" at bounding box center [83, 196] width 3 height 2
click at [228, 52] on div "scrollable content" at bounding box center [272, 138] width 361 height 277
click at [232, 50] on div "--" at bounding box center [220, 49] width 36 height 5
click at [86, 273] on button "Done" at bounding box center [82, 271] width 13 height 8
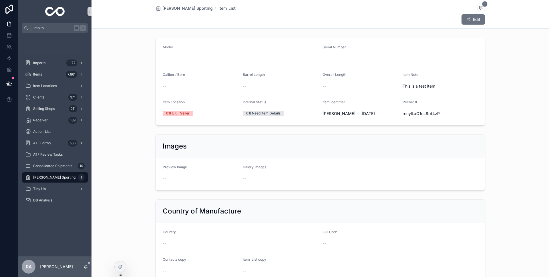
click at [434, 71] on form "Model -- Serial Number -- Caliber / Bore -- Barrel Length -- Overall Length -- …" at bounding box center [320, 81] width 329 height 87
click at [432, 75] on div "Item Note" at bounding box center [440, 75] width 75 height 7
